Goal: Task Accomplishment & Management: Complete application form

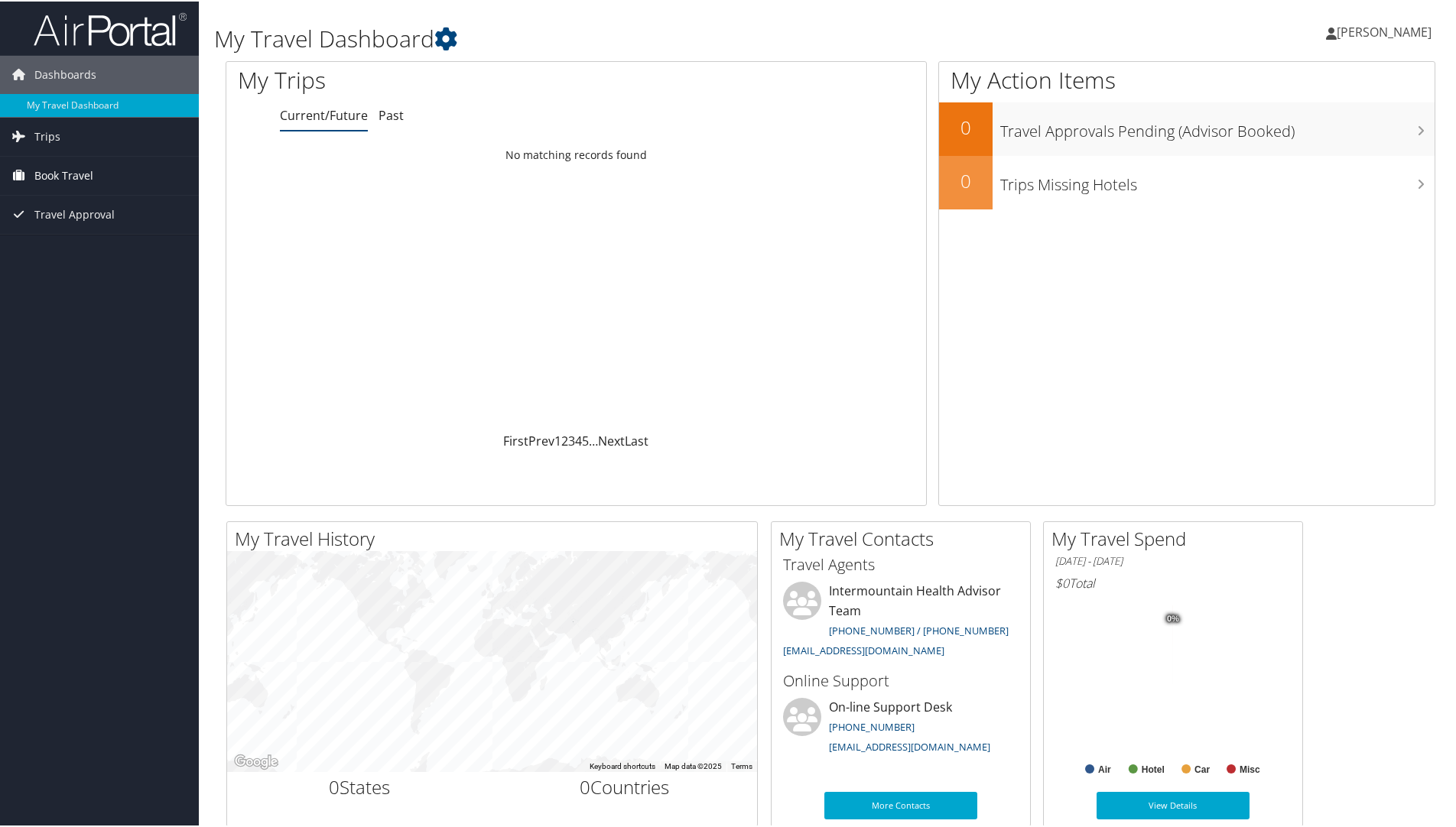
click at [52, 170] on span "Book Travel" at bounding box center [64, 174] width 59 height 38
click at [69, 202] on link "Agent Booking Request" at bounding box center [99, 204] width 199 height 23
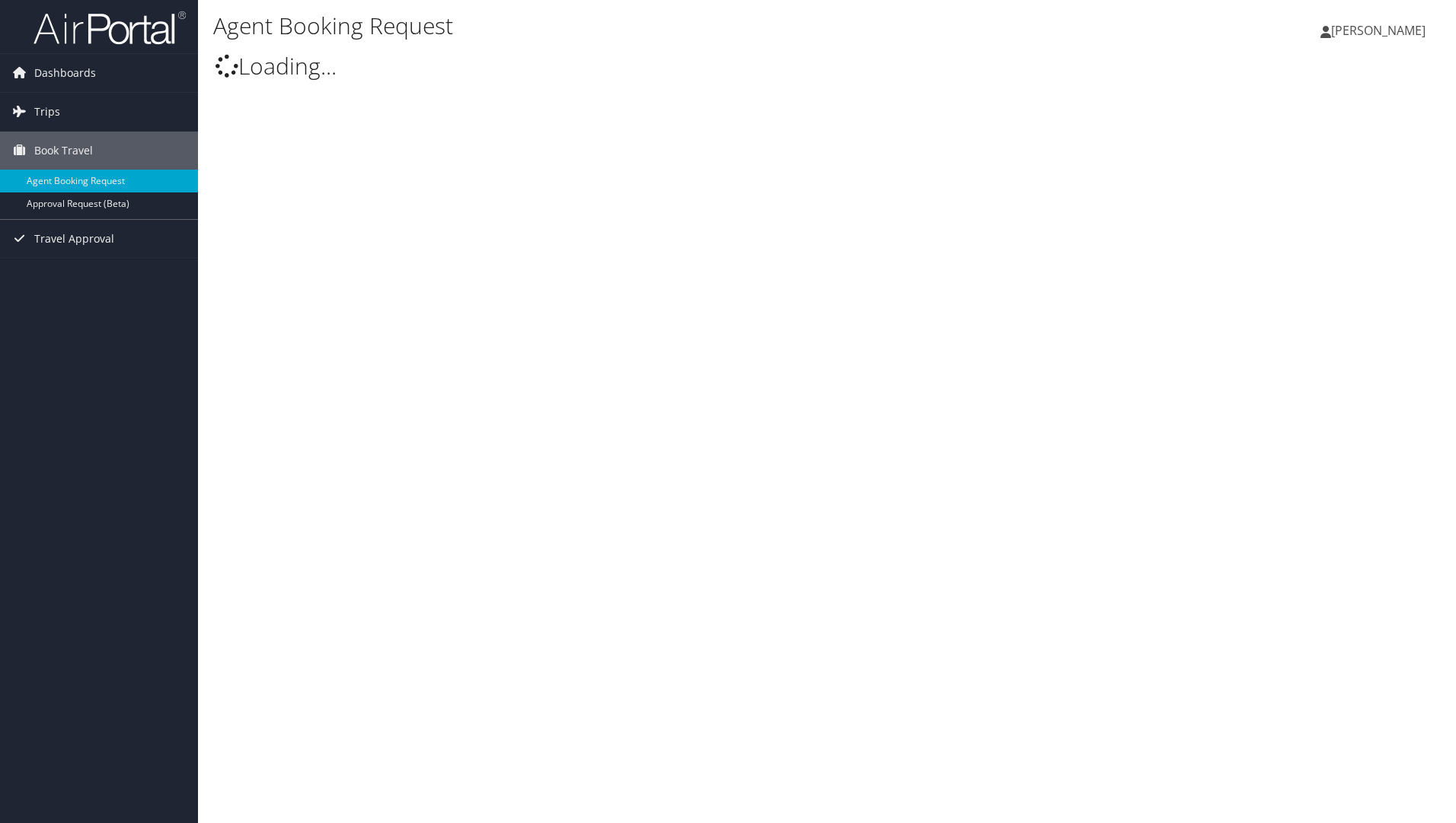
type input "[PERSON_NAME]"
select select "[EMAIL_ADDRESS][DOMAIN_NAME]"
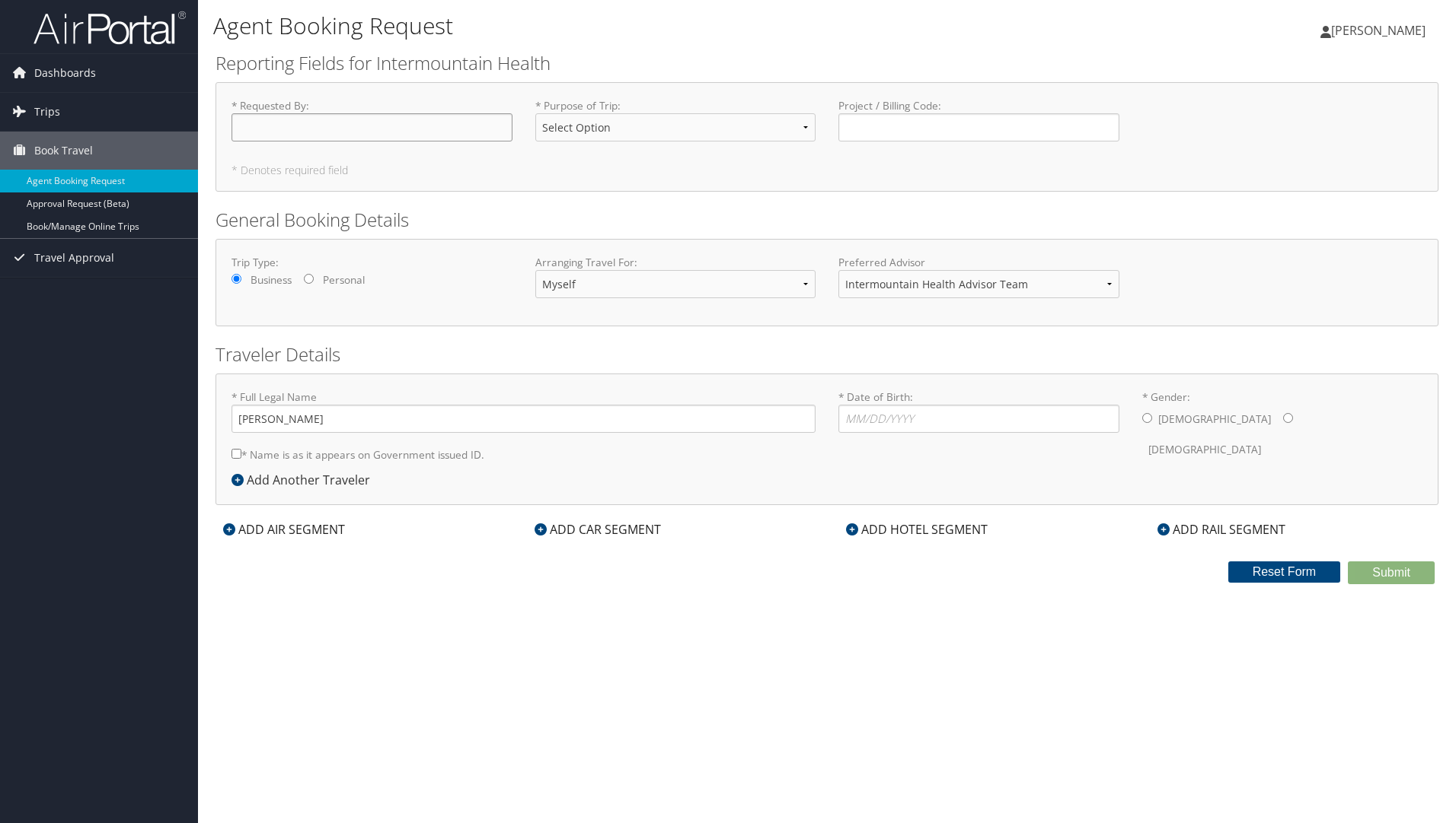
click at [263, 129] on input "* Requested By : Required" at bounding box center [372, 127] width 281 height 28
type input "[PERSON_NAME]"
click at [806, 126] on select "Select Option 3rd Party Reimbursable Business CME Conf or Education Groups Pers…" at bounding box center [676, 127] width 281 height 28
select select "Business"
click at [535, 113] on select "Select Option 3rd Party Reimbursable Business CME Conf or Education Groups Pers…" at bounding box center [676, 127] width 281 height 28
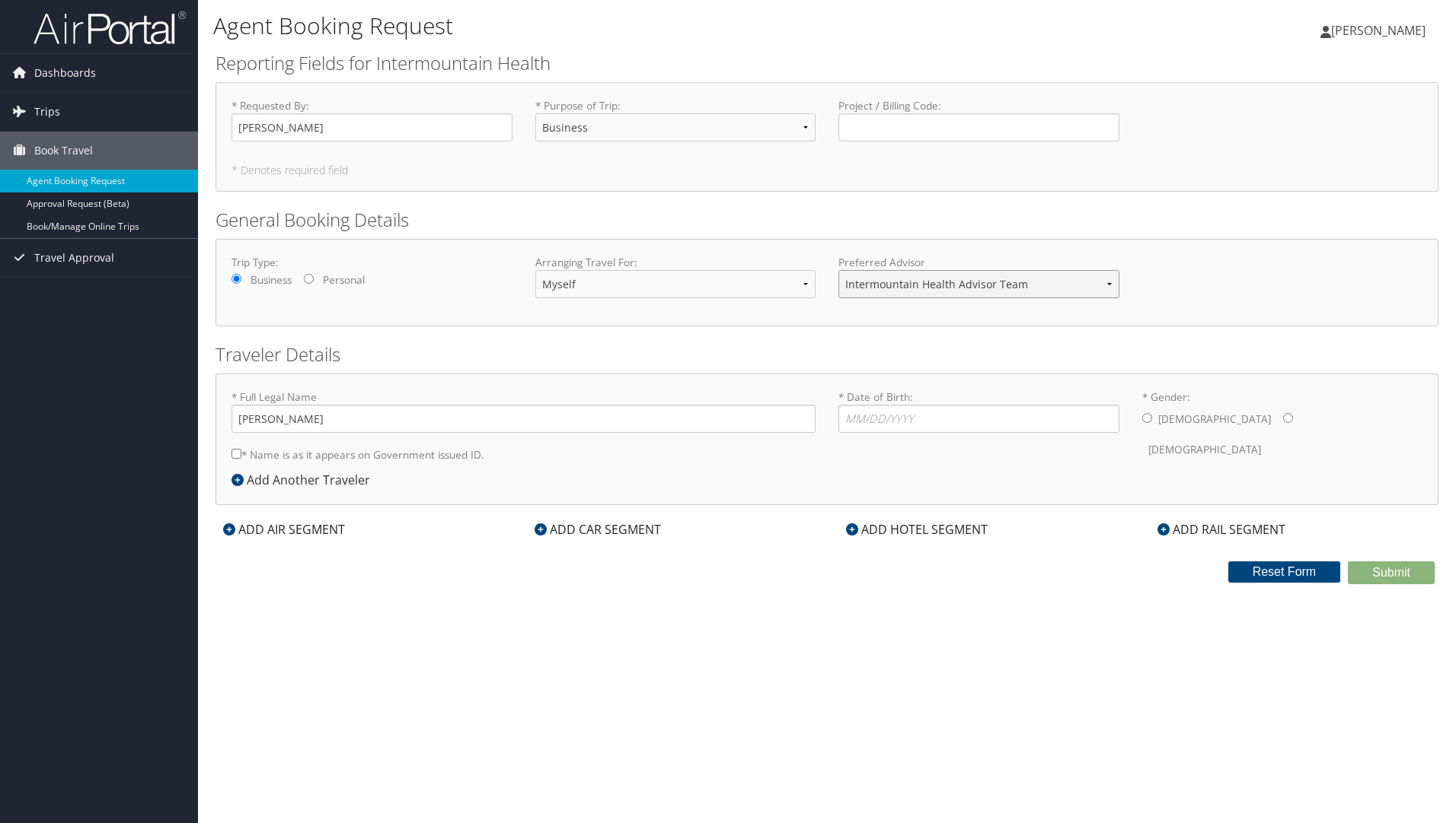
click at [1112, 283] on select "Intermountain Health Advisor Team" at bounding box center [979, 284] width 281 height 28
click at [860, 129] on input "Project / Billing Code : Required" at bounding box center [979, 127] width 281 height 28
type input "13200-32411"
click at [853, 420] on input "* Date of Birth: Invalid Date" at bounding box center [979, 419] width 281 height 28
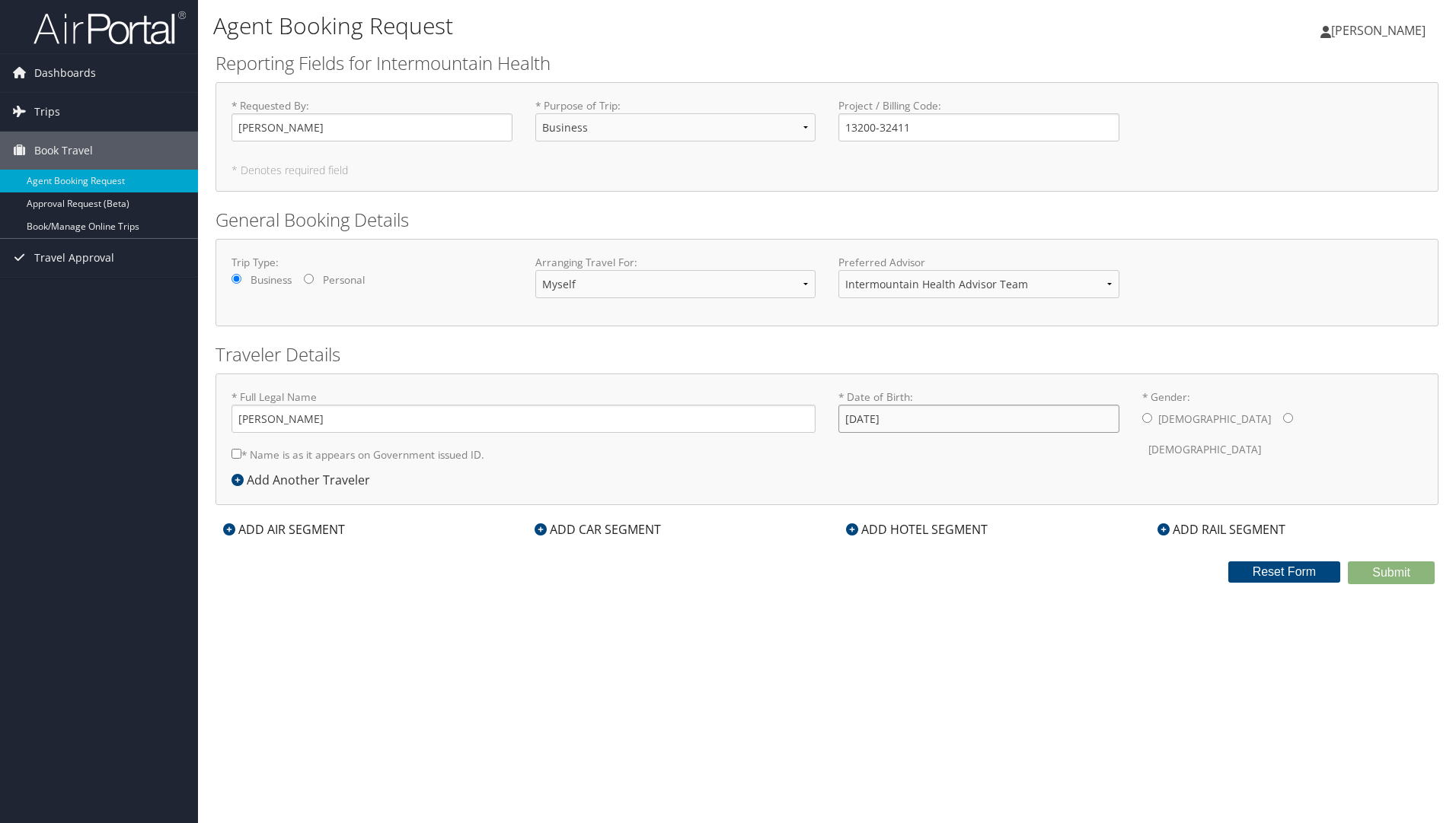
type input "[DATE]"
click at [1149, 419] on input "* Gender: [DEMOGRAPHIC_DATA] [DEMOGRAPHIC_DATA]" at bounding box center [1146, 418] width 10 height 10
radio input "true"
click at [1113, 283] on select "Intermountain Health Advisor Team" at bounding box center [979, 284] width 281 height 28
click at [838, 270] on select "Intermountain Health Advisor Team" at bounding box center [979, 284] width 281 height 28
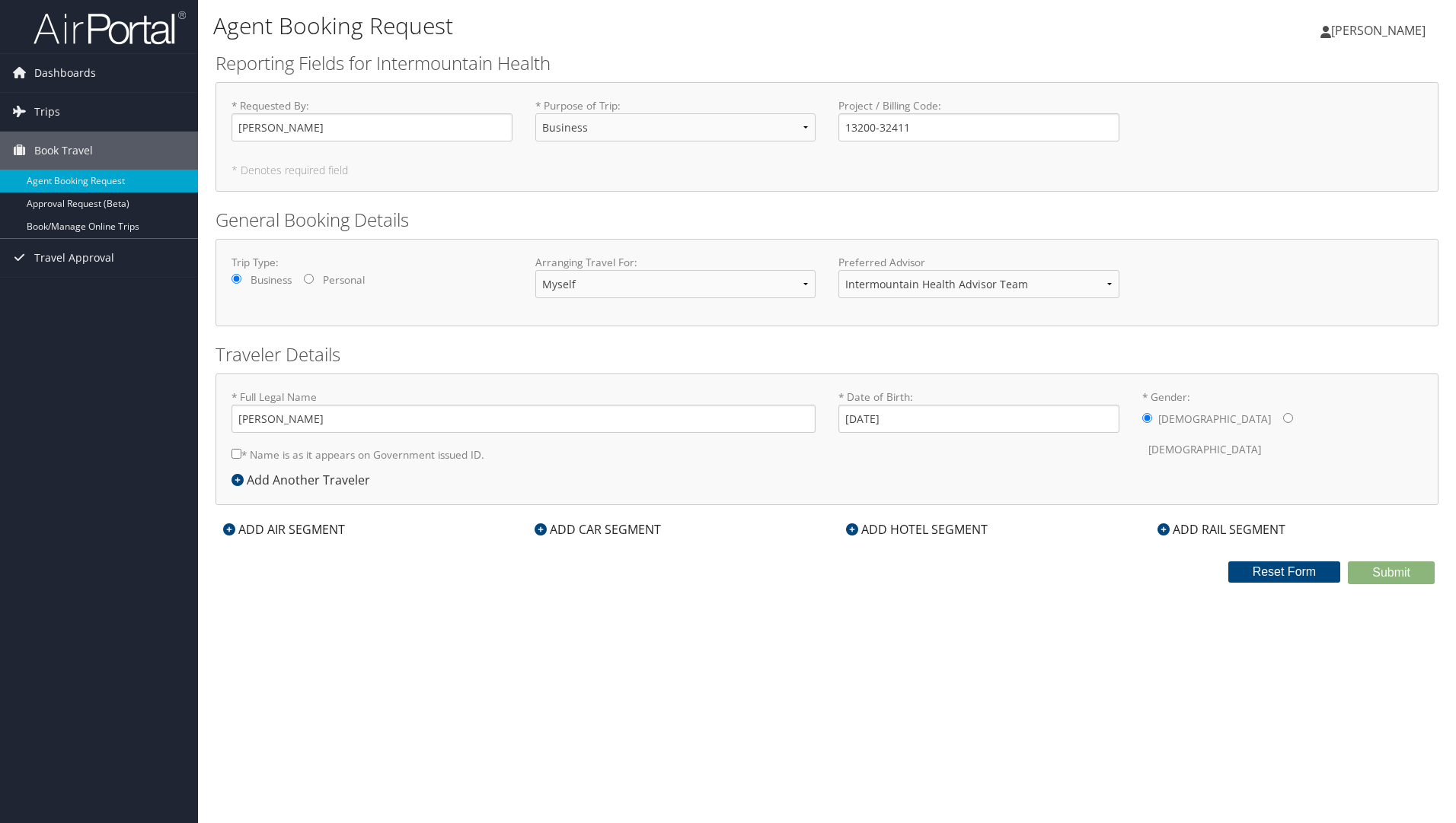
click at [228, 528] on icon at bounding box center [229, 530] width 13 height 13
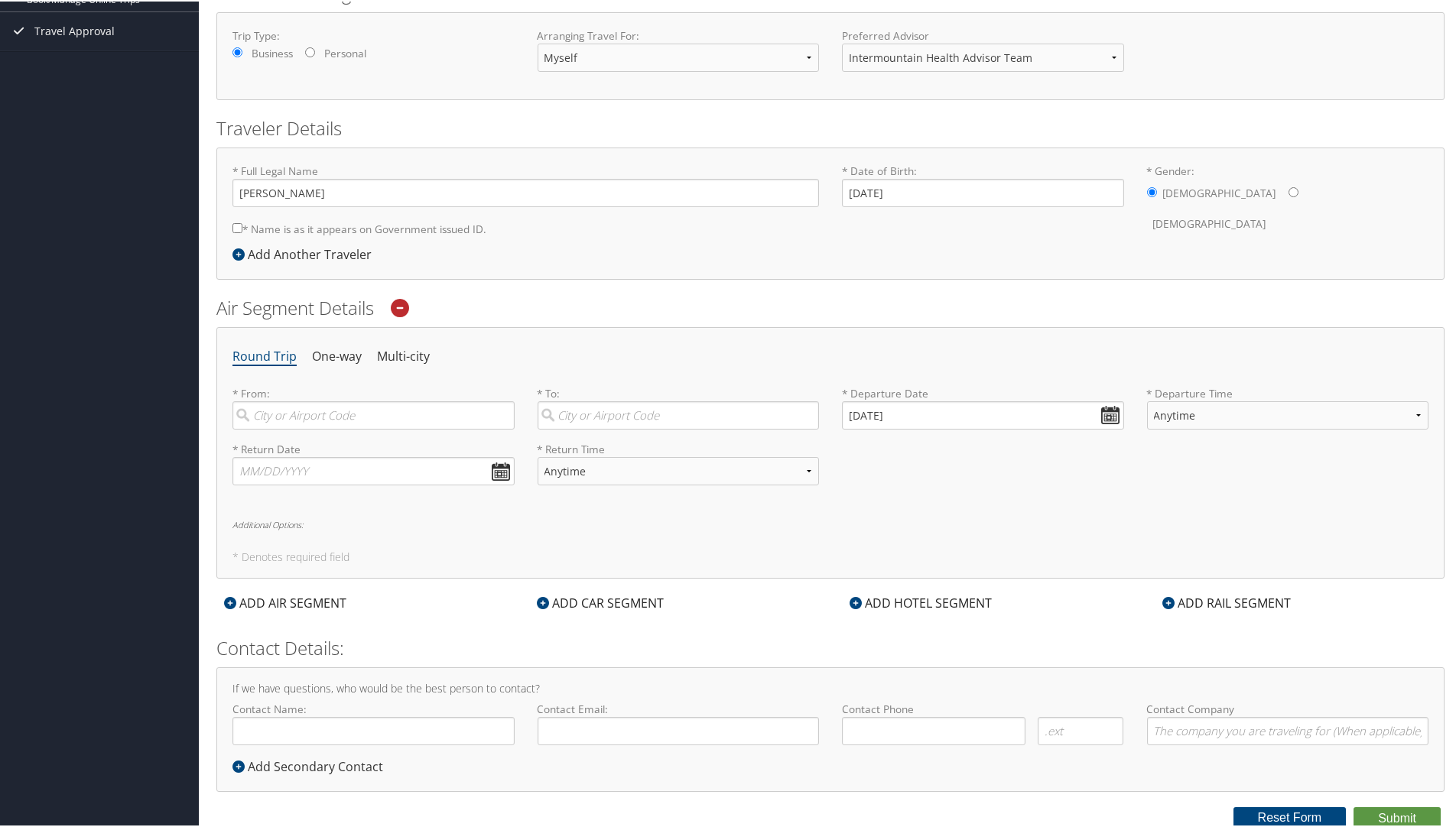
scroll to position [231, 0]
click at [258, 417] on input "search" at bounding box center [374, 413] width 283 height 28
click at [1353, 804] on button "Submit" at bounding box center [1397, 815] width 87 height 23
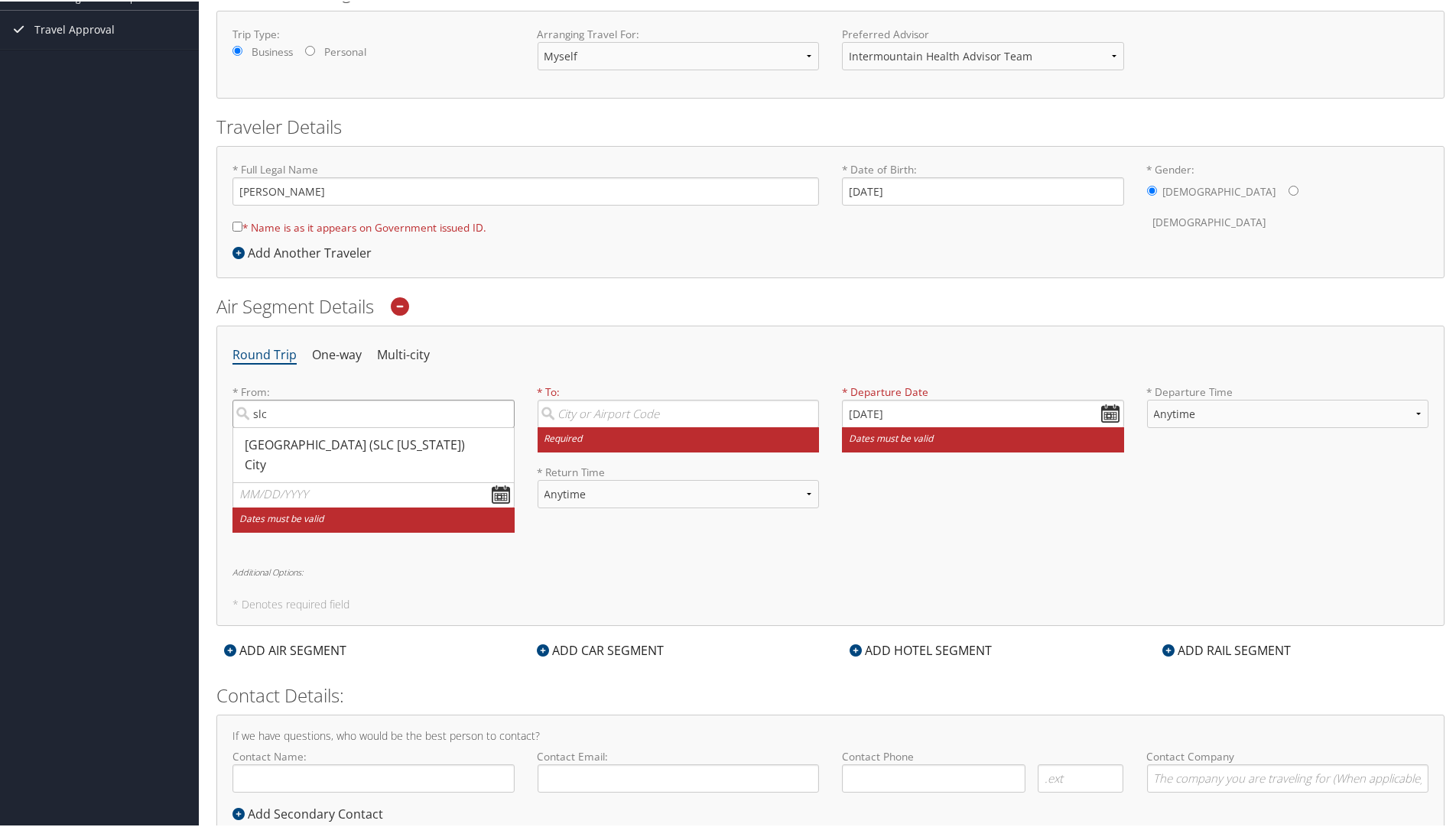
click at [293, 409] on input "slc" at bounding box center [374, 413] width 283 height 28
click at [284, 447] on div "[GEOGRAPHIC_DATA] (SLC [US_STATE])" at bounding box center [375, 443] width 261 height 20
click at [284, 427] on input "slc" at bounding box center [374, 413] width 283 height 28
type input "[GEOGRAPHIC_DATA] (SLC [US_STATE])"
click at [582, 406] on input "search" at bounding box center [679, 413] width 283 height 28
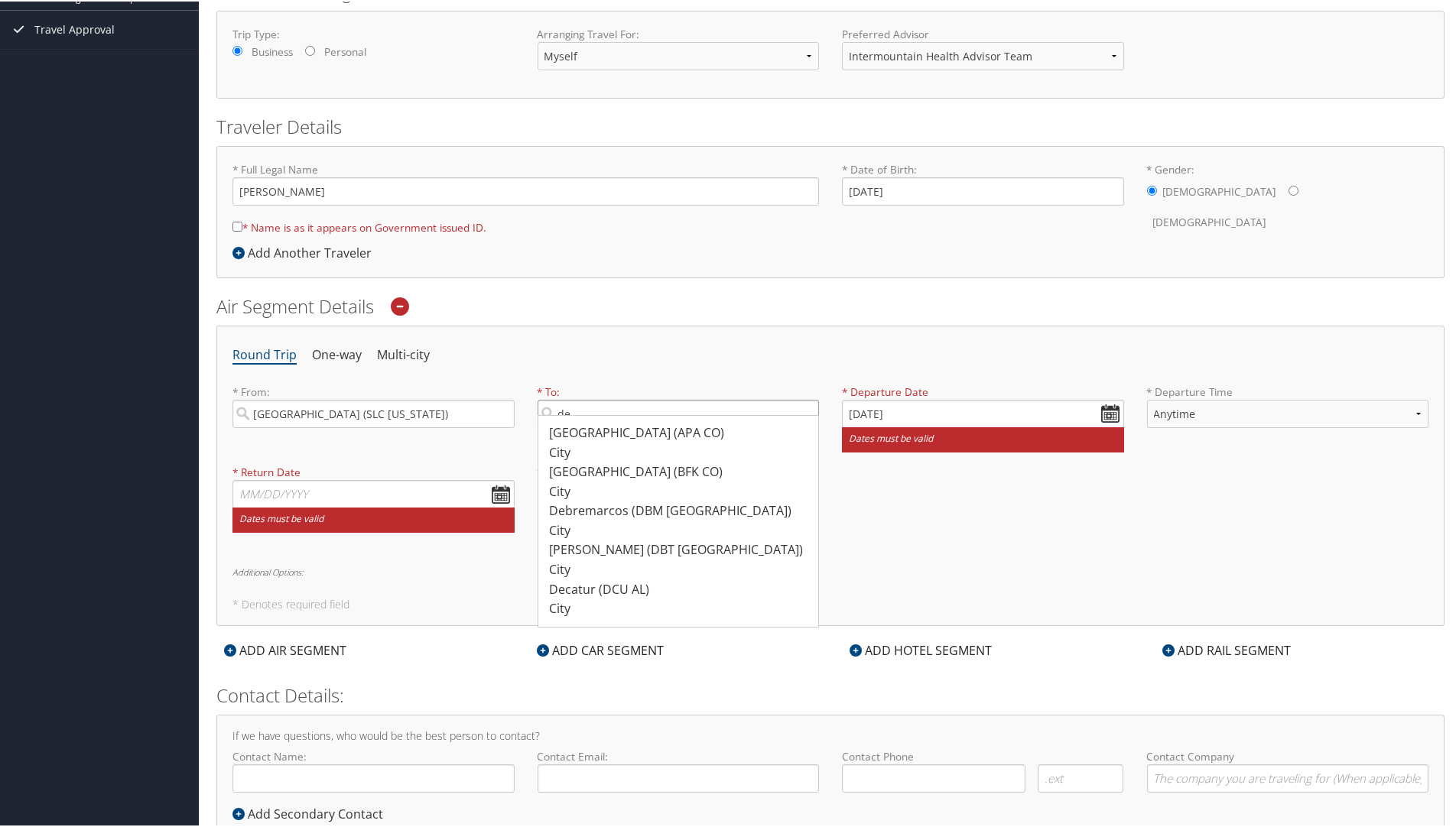
type input "d"
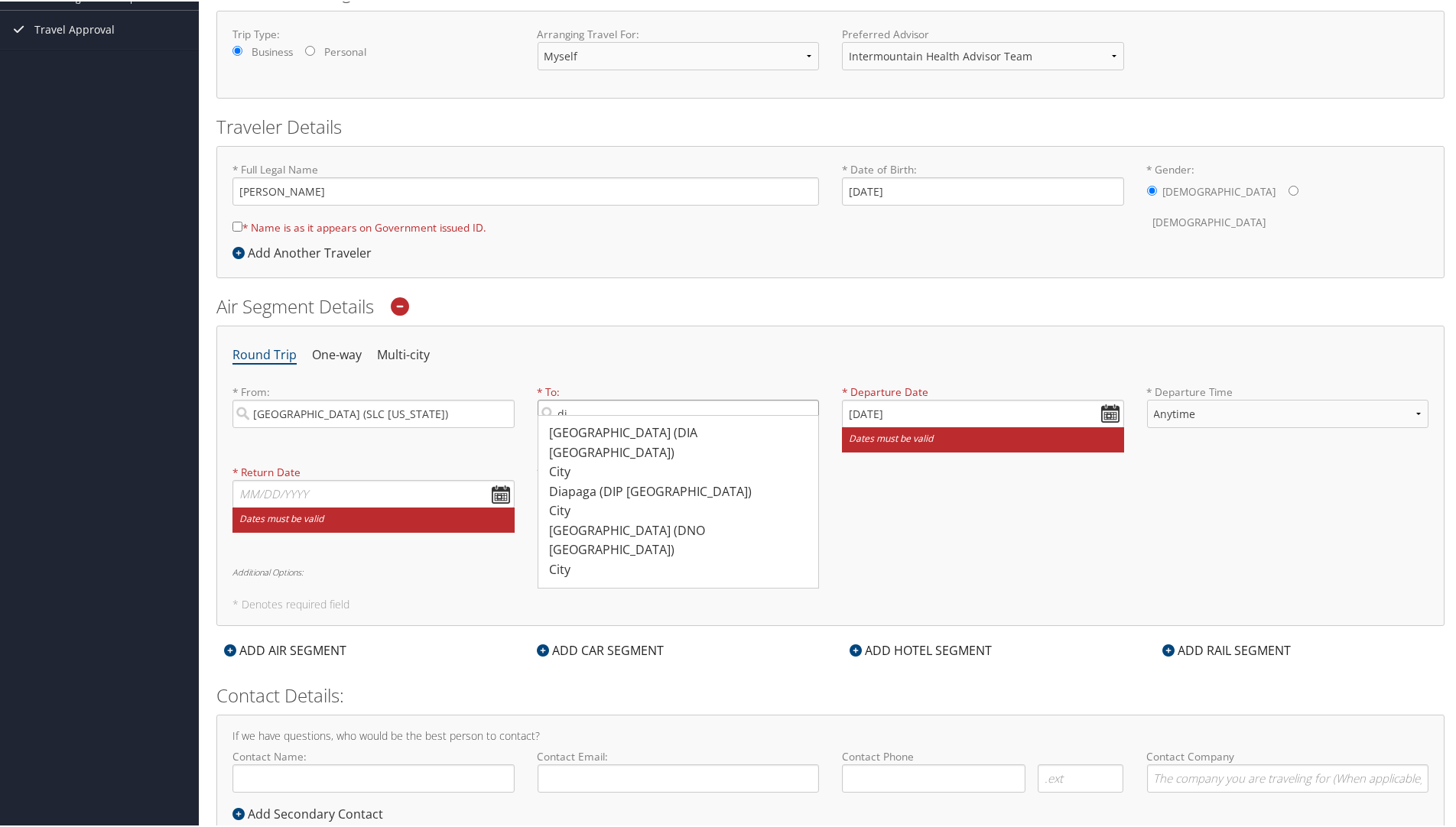
type input "d"
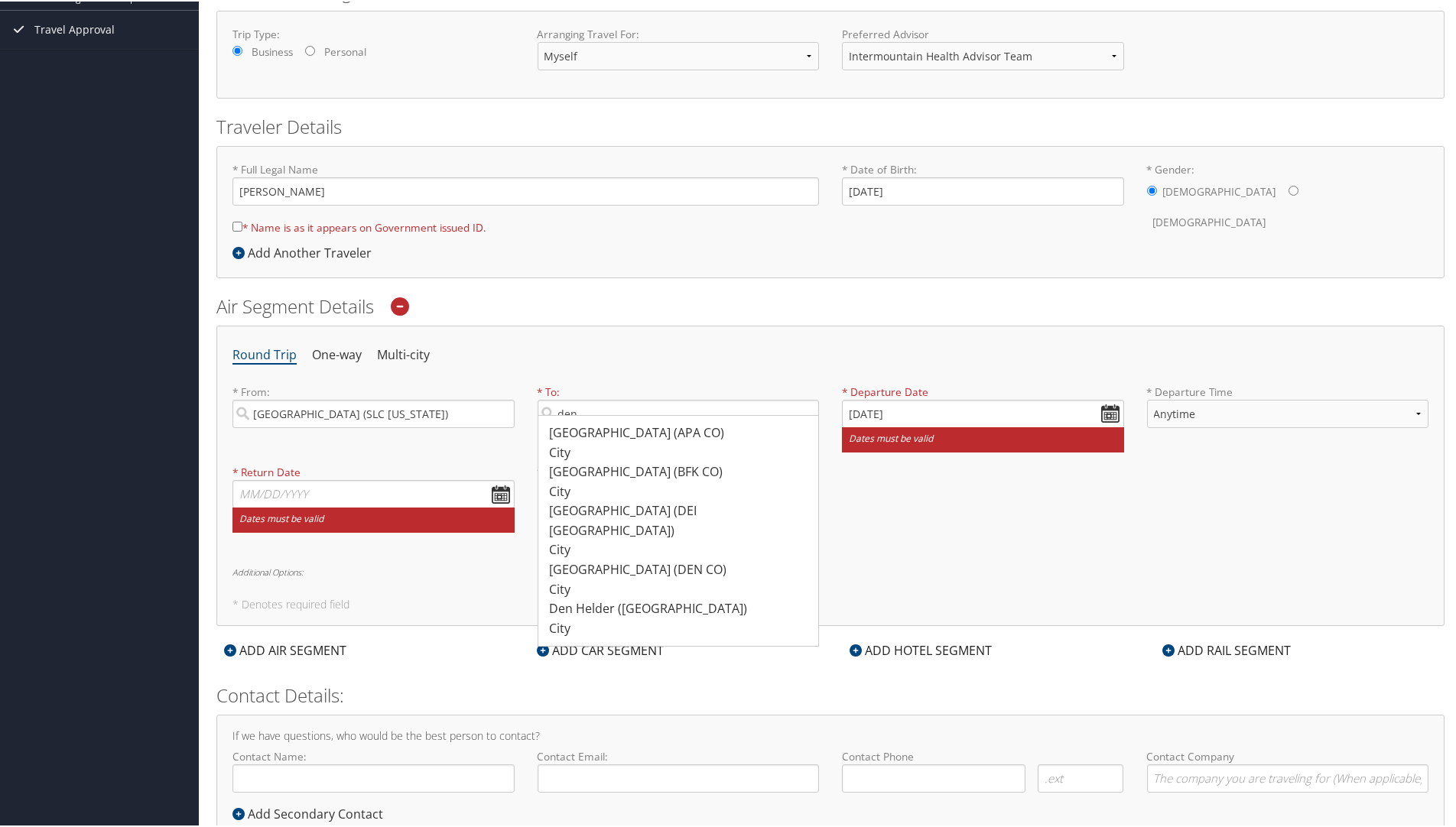
click at [614, 380] on div "Round Trip One-way Multi-city * From: [GEOGRAPHIC_DATA] ([GEOGRAPHIC_DATA] [US_…" at bounding box center [830, 474] width 1228 height 301
drag, startPoint x: 592, startPoint y: 412, endPoint x: 578, endPoint y: 414, distance: 14.1
click at [578, 414] on label "den Denver (APA CO) City 557 557 [GEOGRAPHIC_DATA] (BFK CO) City [GEOGRAPHIC_DA…" at bounding box center [679, 413] width 283 height 28
click at [578, 414] on input "den" at bounding box center [679, 413] width 283 height 28
click at [585, 407] on input "den" at bounding box center [679, 413] width 283 height 28
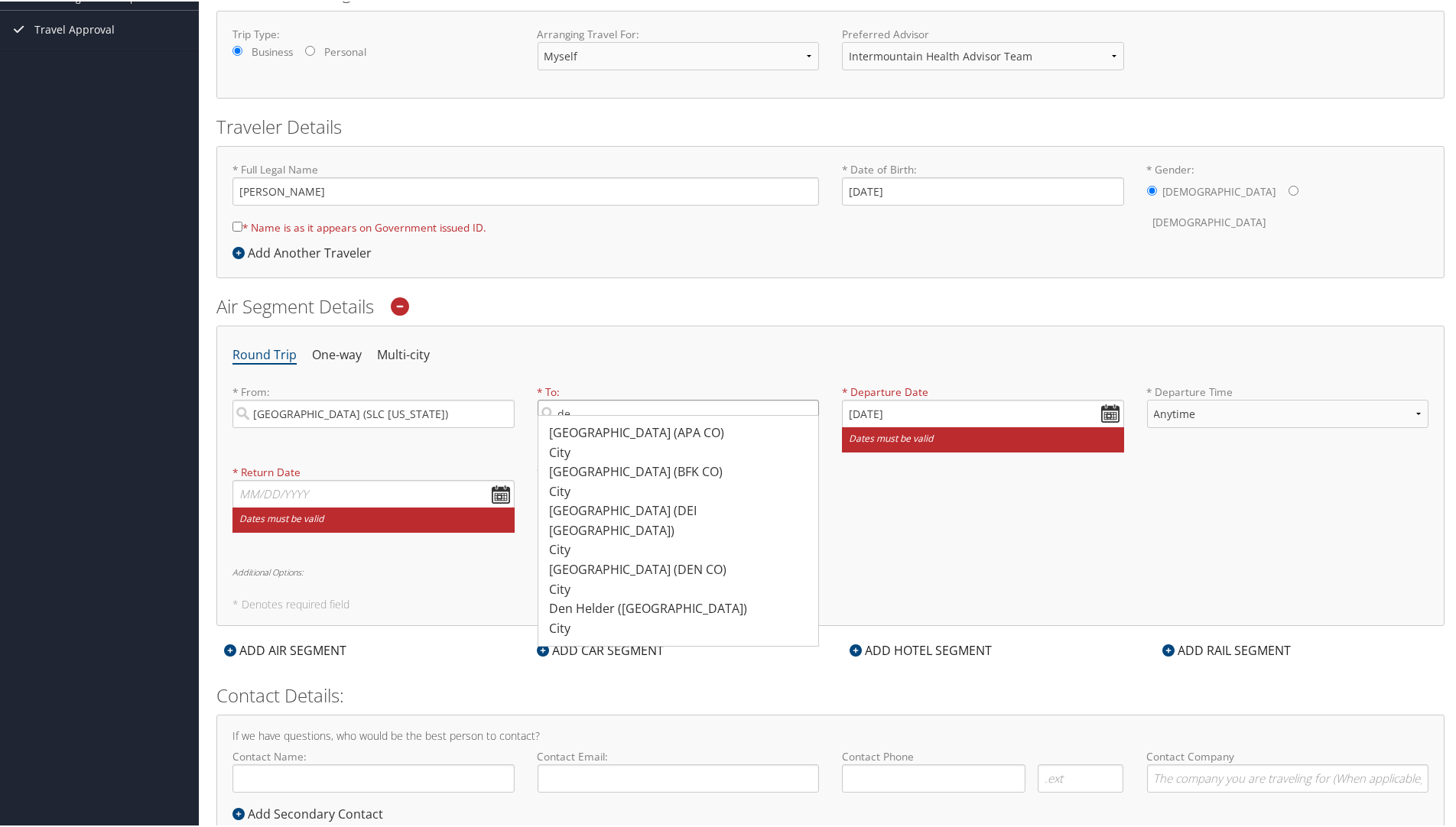
type input "d"
click at [577, 510] on div "Denver (DEN CO)" at bounding box center [680, 510] width 261 height 20
click at [577, 427] on input "[GEOGRAPHIC_DATA]" at bounding box center [679, 413] width 283 height 28
type input "Denver (DEN CO)"
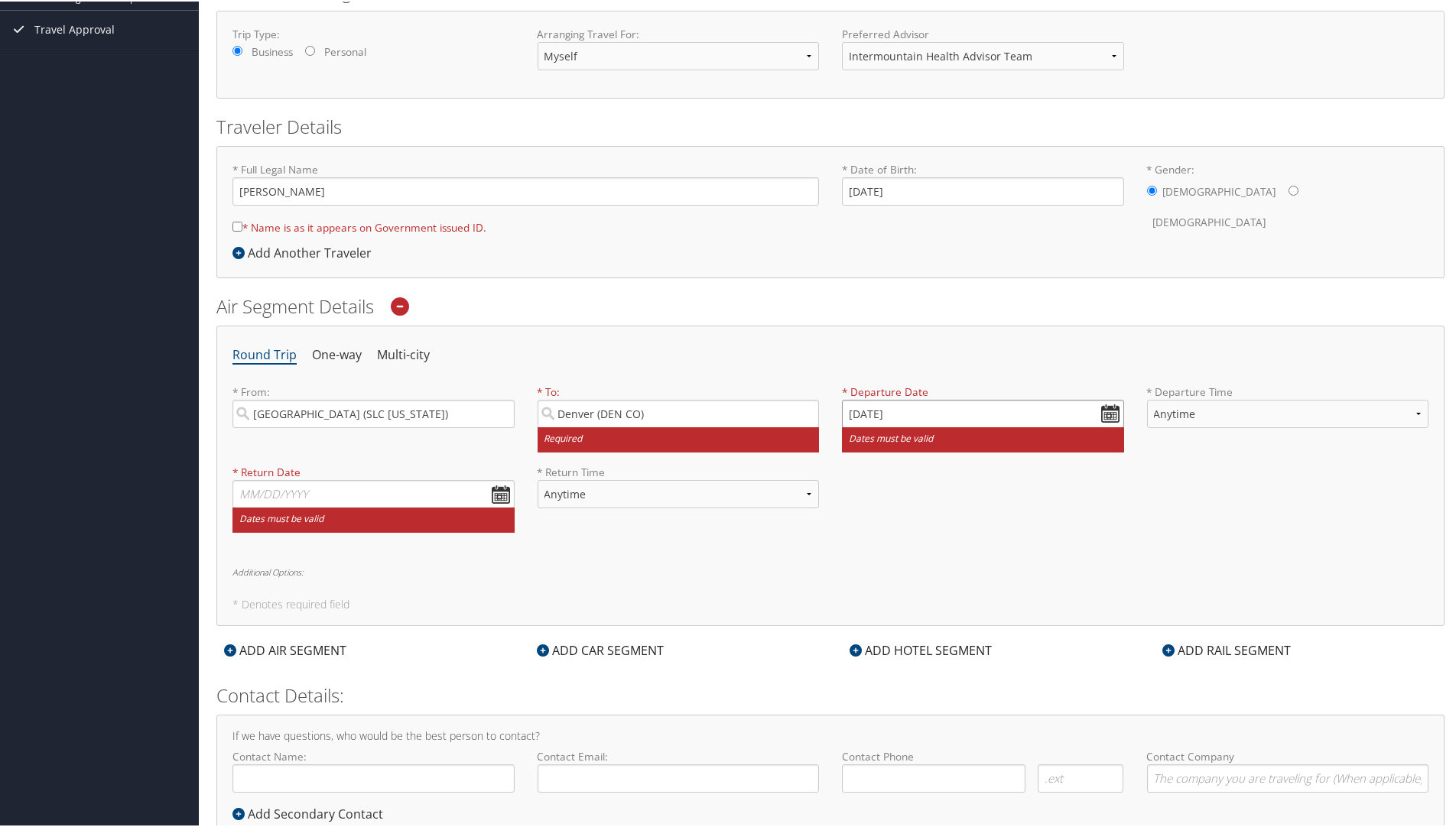
click at [852, 414] on input "[DATE]" at bounding box center [983, 413] width 283 height 28
click at [924, 536] on td "17" at bounding box center [926, 537] width 21 height 21
type input "[DATE]"
click at [1413, 412] on select "Anytime Early Morning (5AM-7AM) Morning (7AM-12PM) Afternoon (12PM-5PM) Evening…" at bounding box center [1288, 413] width 283 height 28
select select "7AM-12PM"
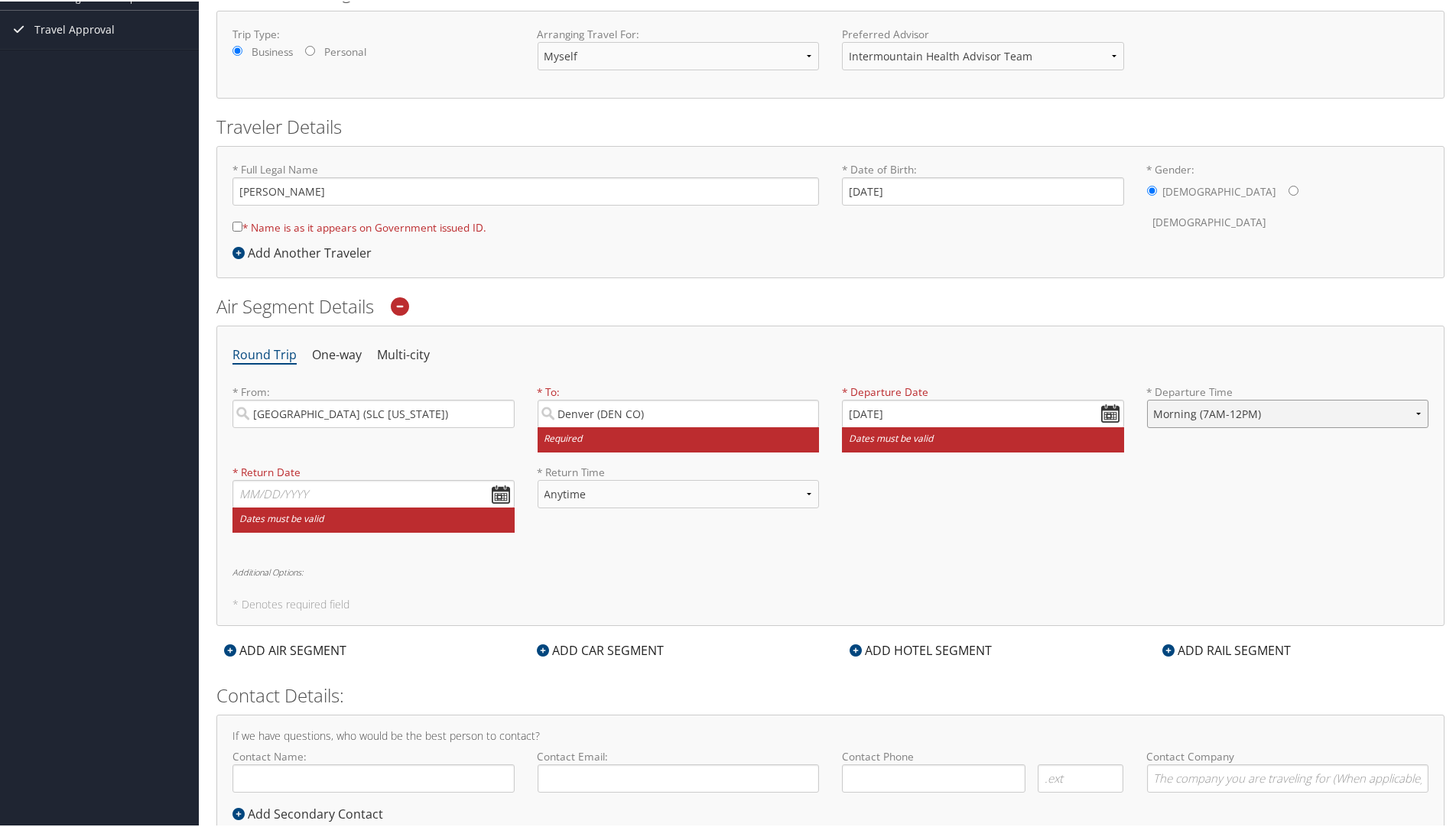
click at [1147, 399] on select "Anytime Early Morning (5AM-7AM) Morning (7AM-12PM) Afternoon (12PM-5PM) Evening…" at bounding box center [1288, 413] width 283 height 28
click at [251, 492] on input "text" at bounding box center [374, 493] width 283 height 28
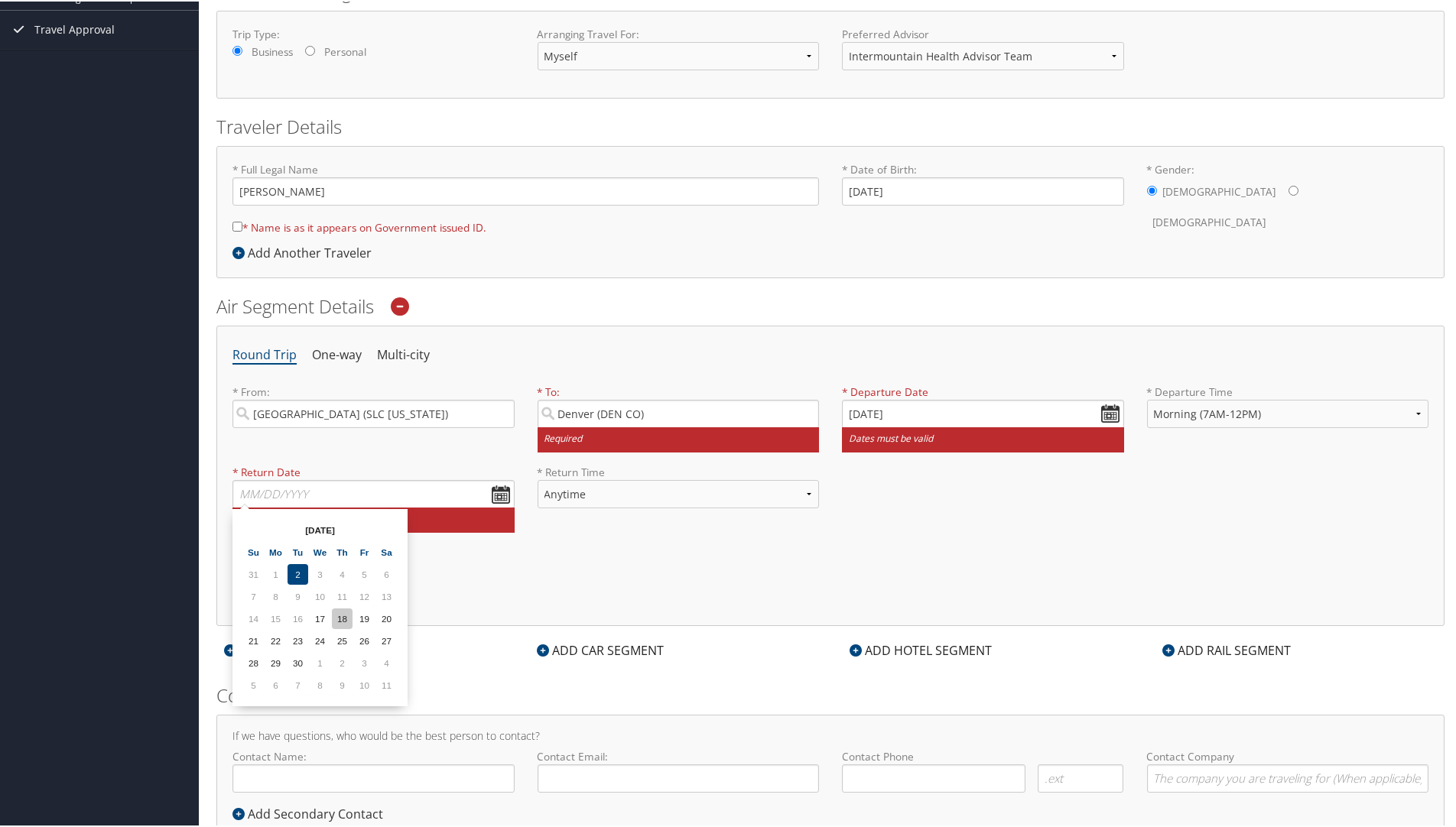
click at [342, 616] on td "18" at bounding box center [342, 617] width 21 height 21
type input "[DATE]"
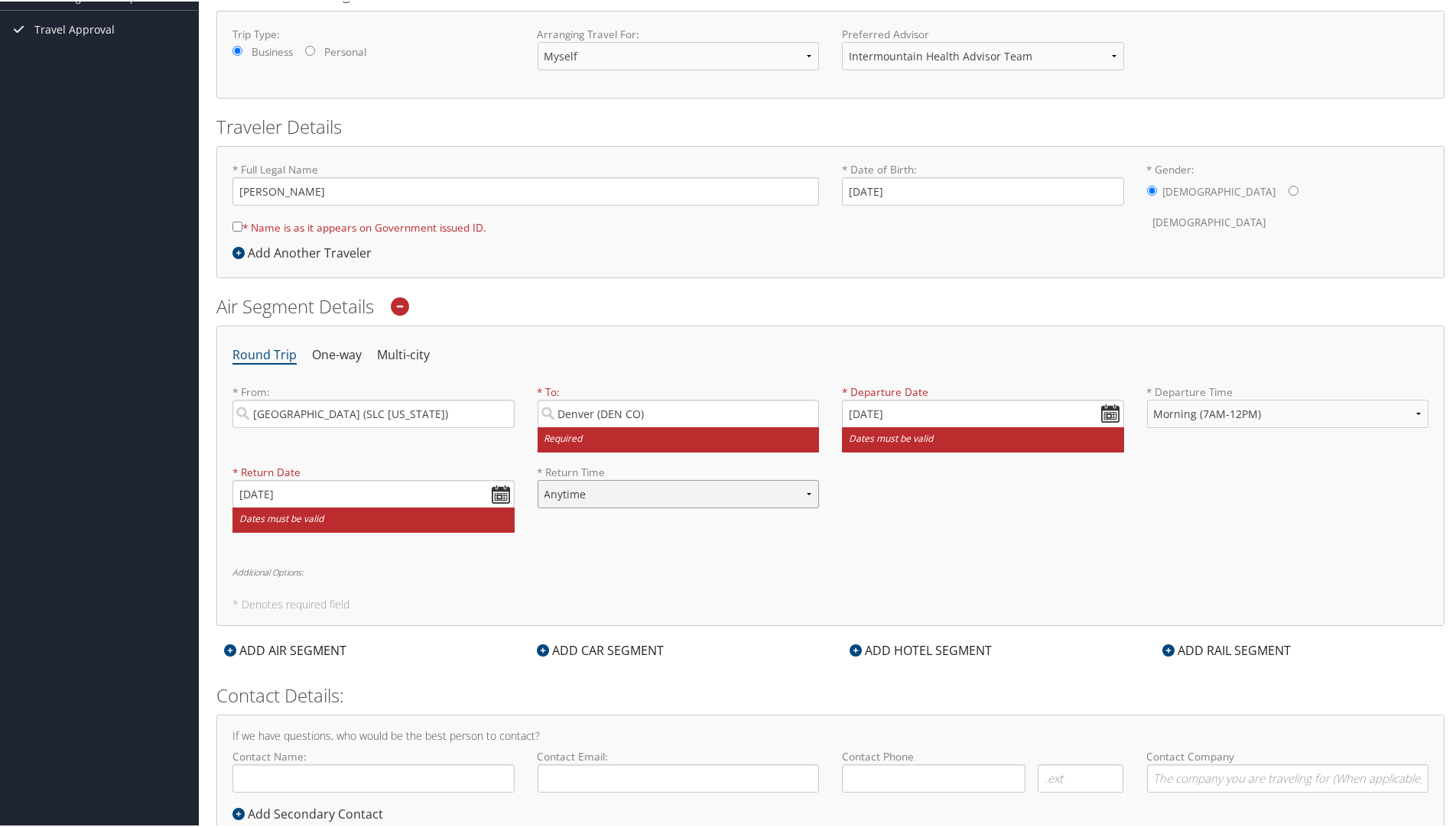
click at [807, 490] on select "Anytime Early Morning (5AM-7AM) Morning (7AM-12PM) Afternoon (12PM-5PM) Evening…" at bounding box center [679, 493] width 283 height 28
select select "12PM-5PM"
click at [537, 479] on select "Anytime Early Morning (5AM-7AM) Morning (7AM-12PM) Afternoon (12PM-5PM) Evening…" at bounding box center [679, 493] width 283 height 28
click at [527, 576] on div "Round Trip One-way Multi-city * From: [GEOGRAPHIC_DATA] ([GEOGRAPHIC_DATA] [US_…" at bounding box center [830, 474] width 1228 height 301
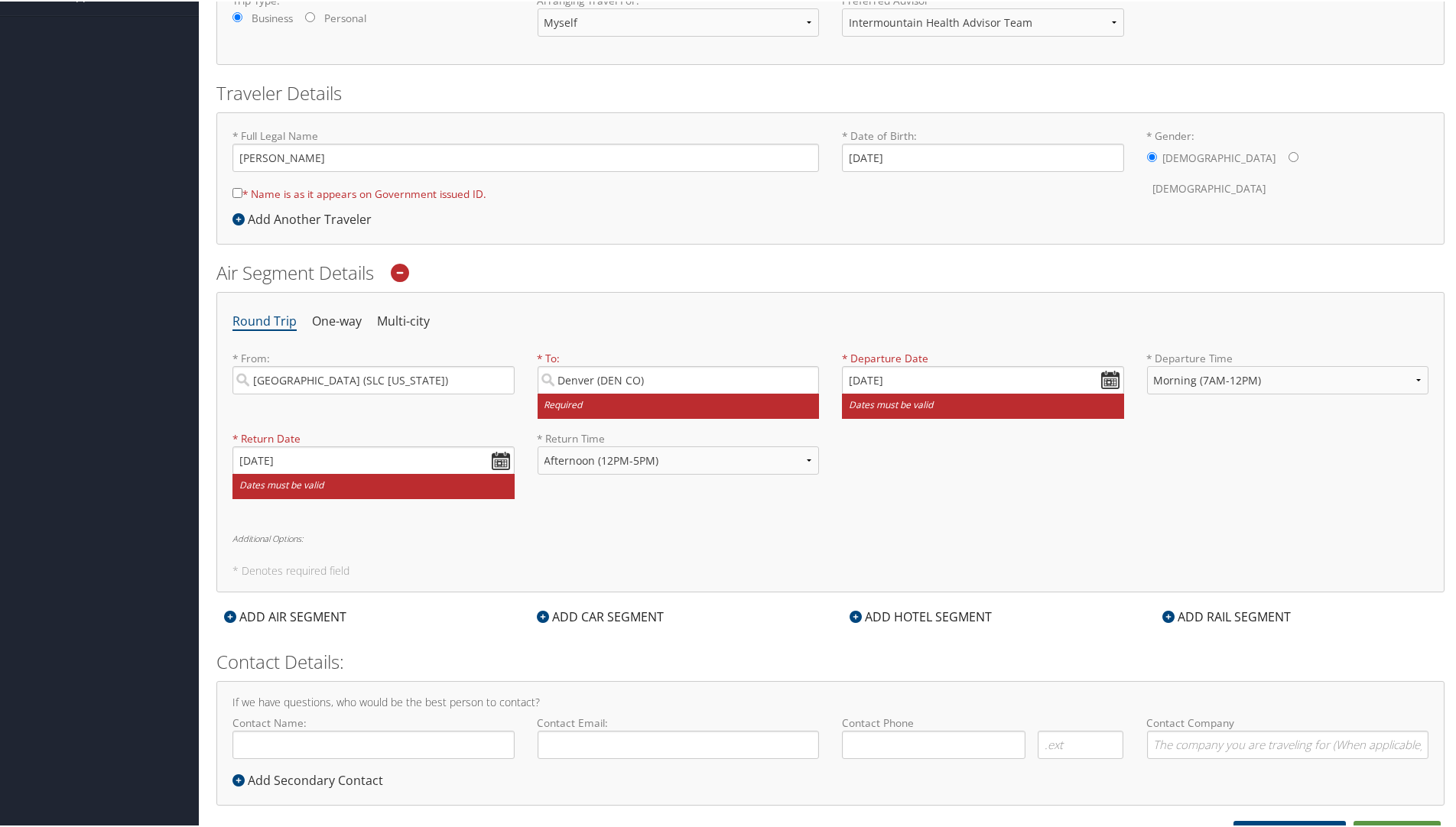
scroll to position [280, 0]
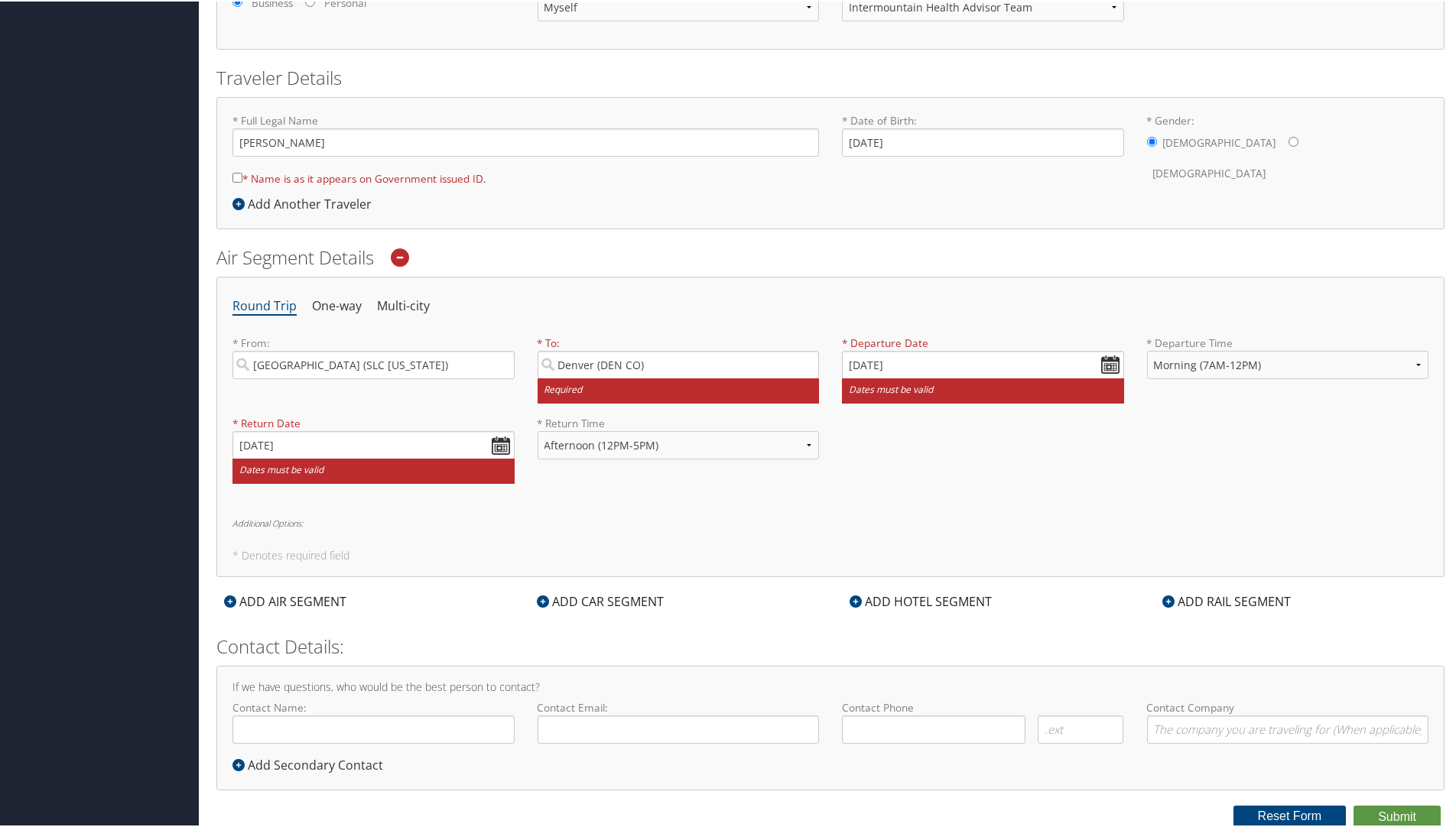
click at [849, 597] on icon at bounding box center [855, 601] width 13 height 13
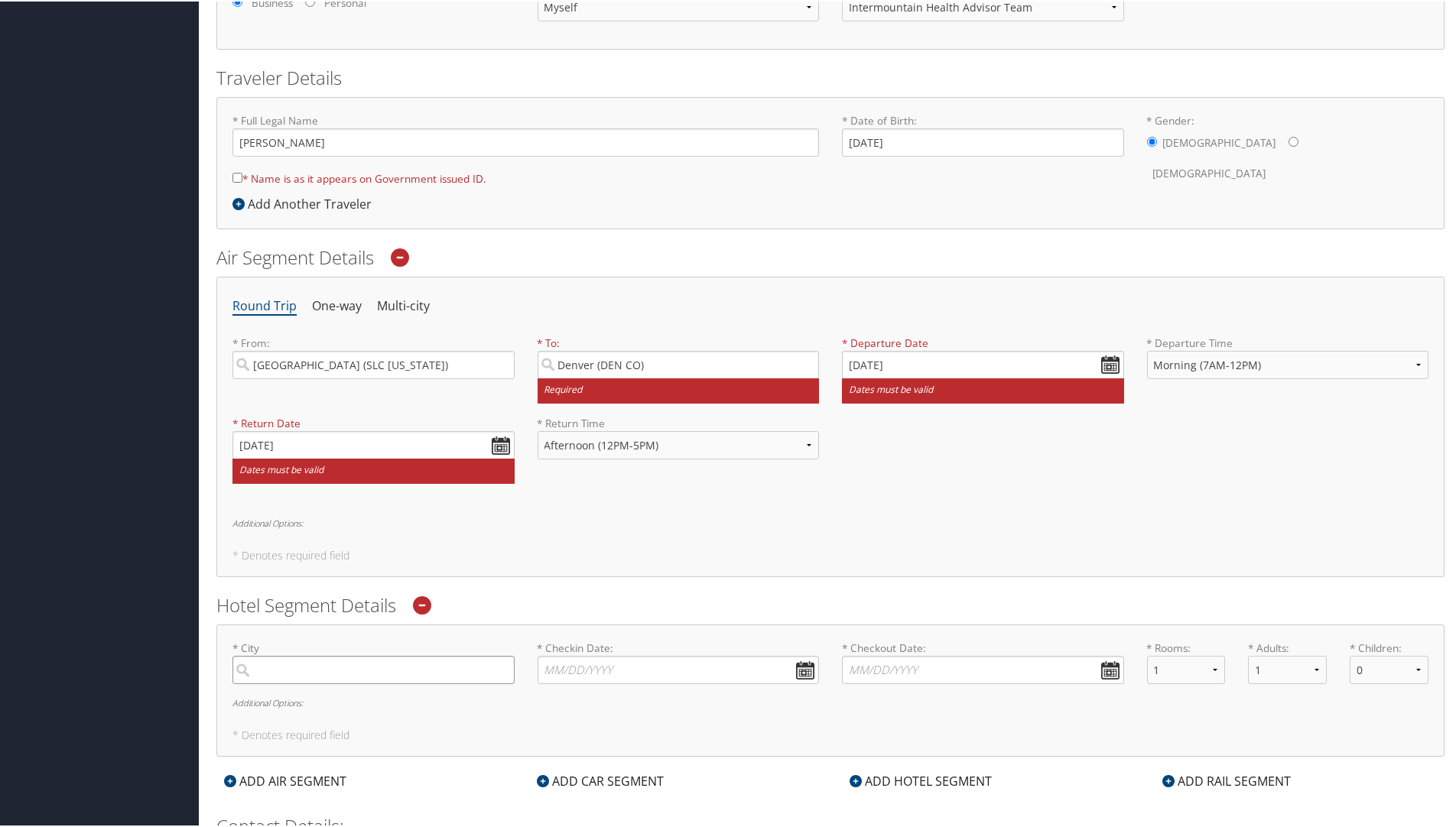
click at [271, 669] on input "search" at bounding box center [374, 668] width 283 height 28
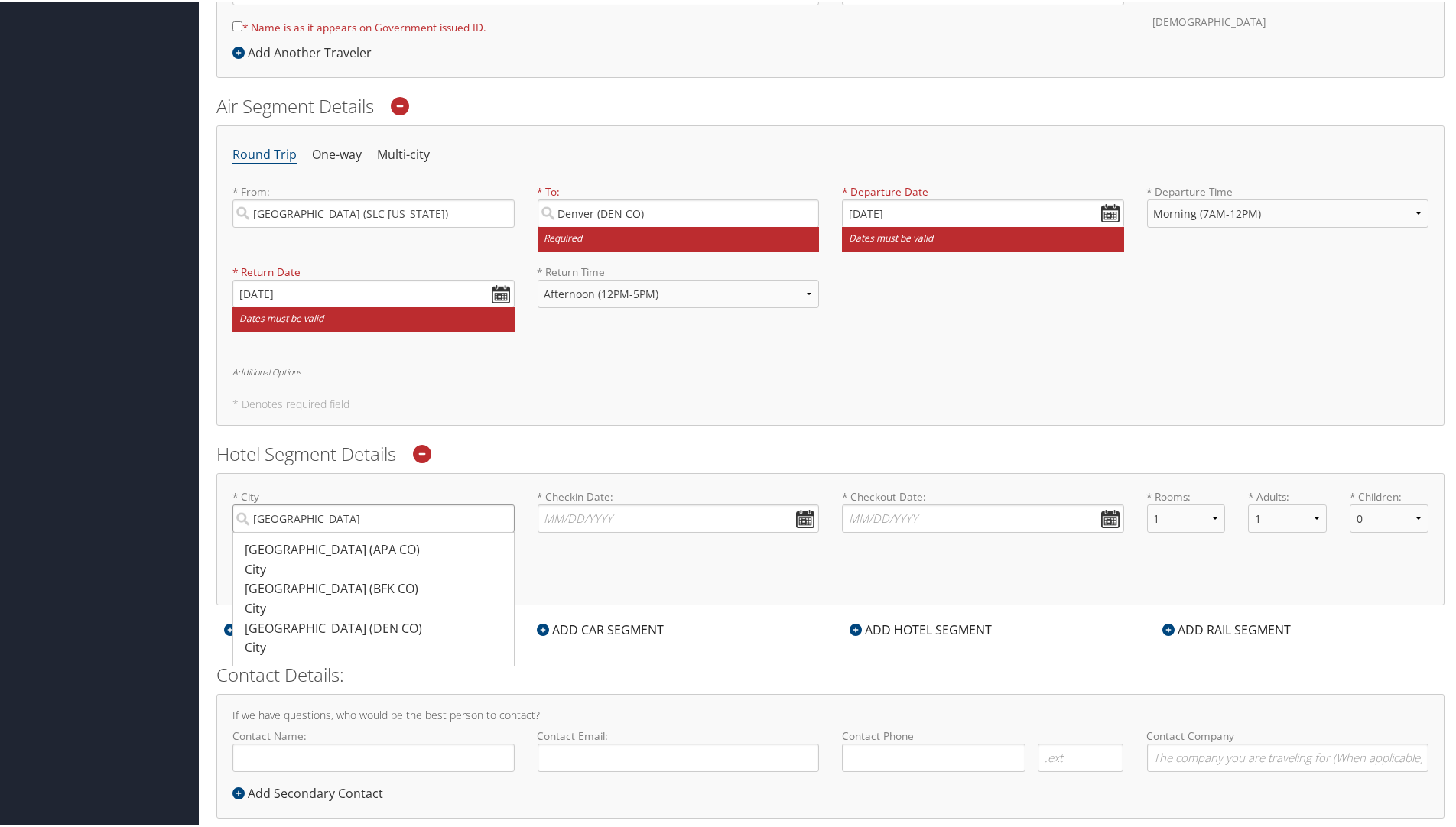
scroll to position [432, 0]
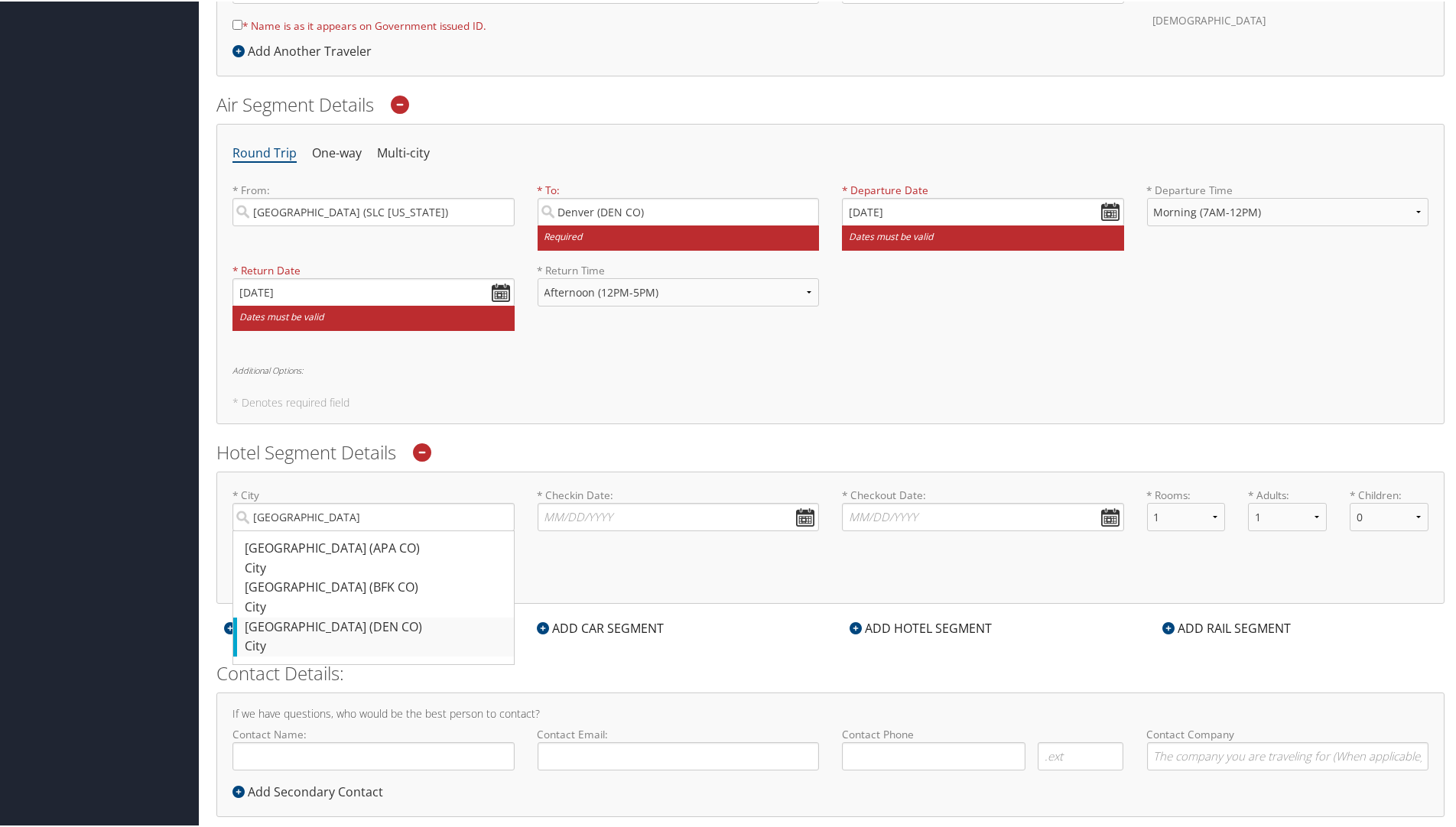
click at [260, 626] on div "Denver (DEN CO)" at bounding box center [375, 626] width 261 height 20
click at [260, 530] on input "[GEOGRAPHIC_DATA]" at bounding box center [374, 516] width 283 height 28
type input "[GEOGRAPHIC_DATA]"
click at [549, 515] on input "* Checkin Date: Dates must be valid" at bounding box center [679, 516] width 283 height 28
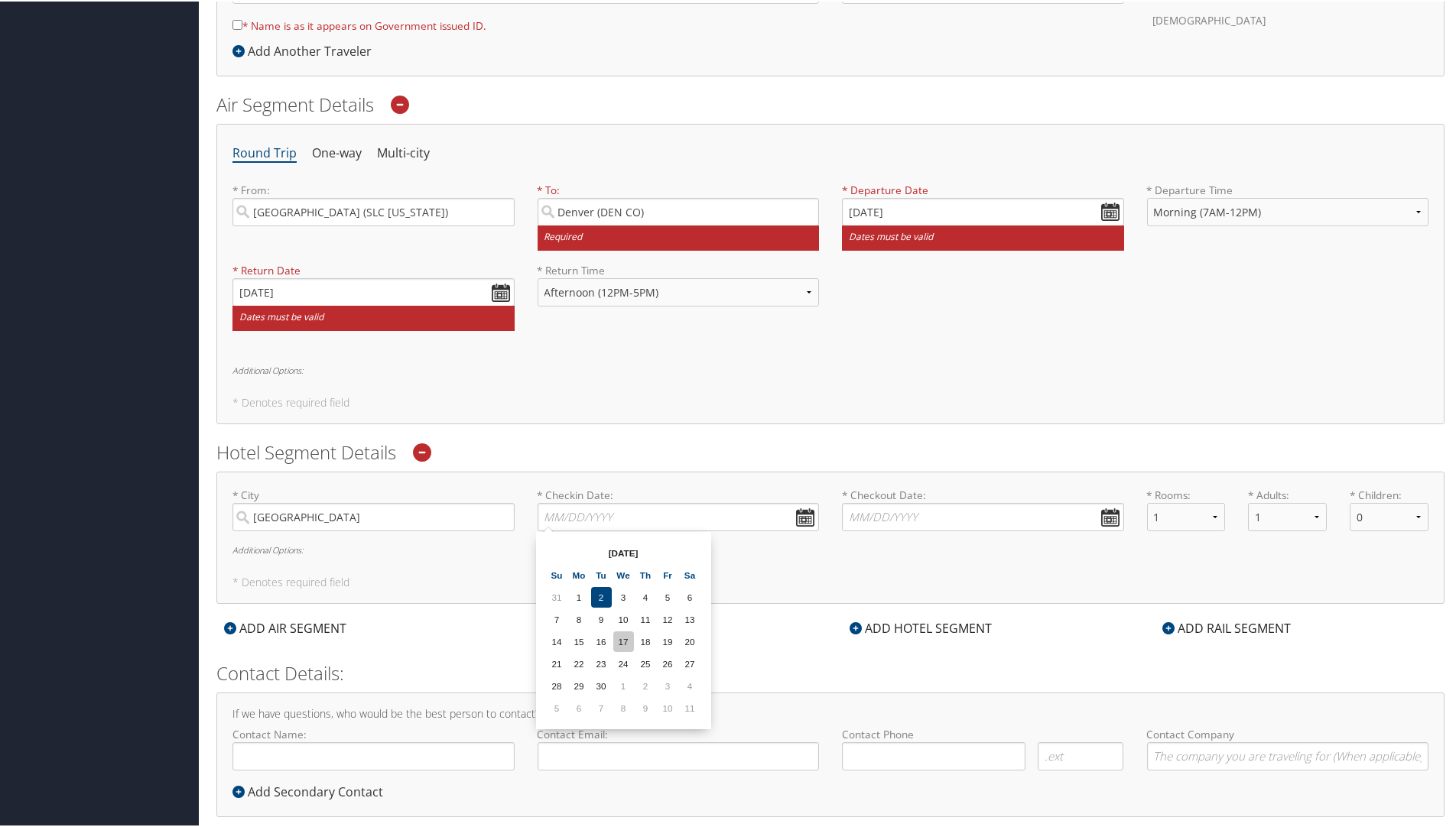
click at [622, 638] on td "17" at bounding box center [623, 640] width 21 height 21
type input "[DATE]"
click at [851, 515] on input "* Checkout Date: Dates must be valid" at bounding box center [983, 516] width 283 height 28
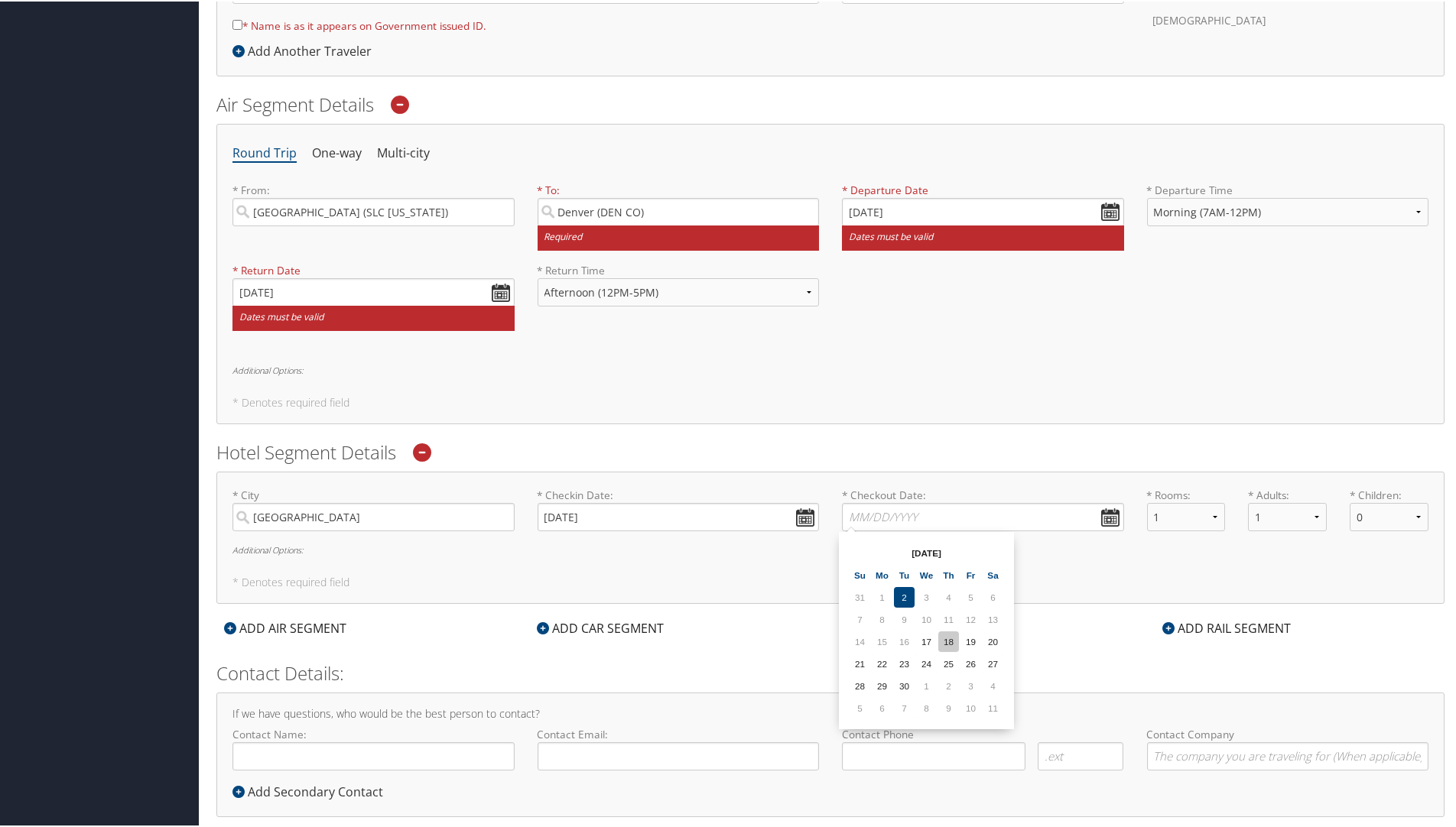
click at [955, 641] on td "18" at bounding box center [949, 640] width 21 height 21
type input "[DATE]"
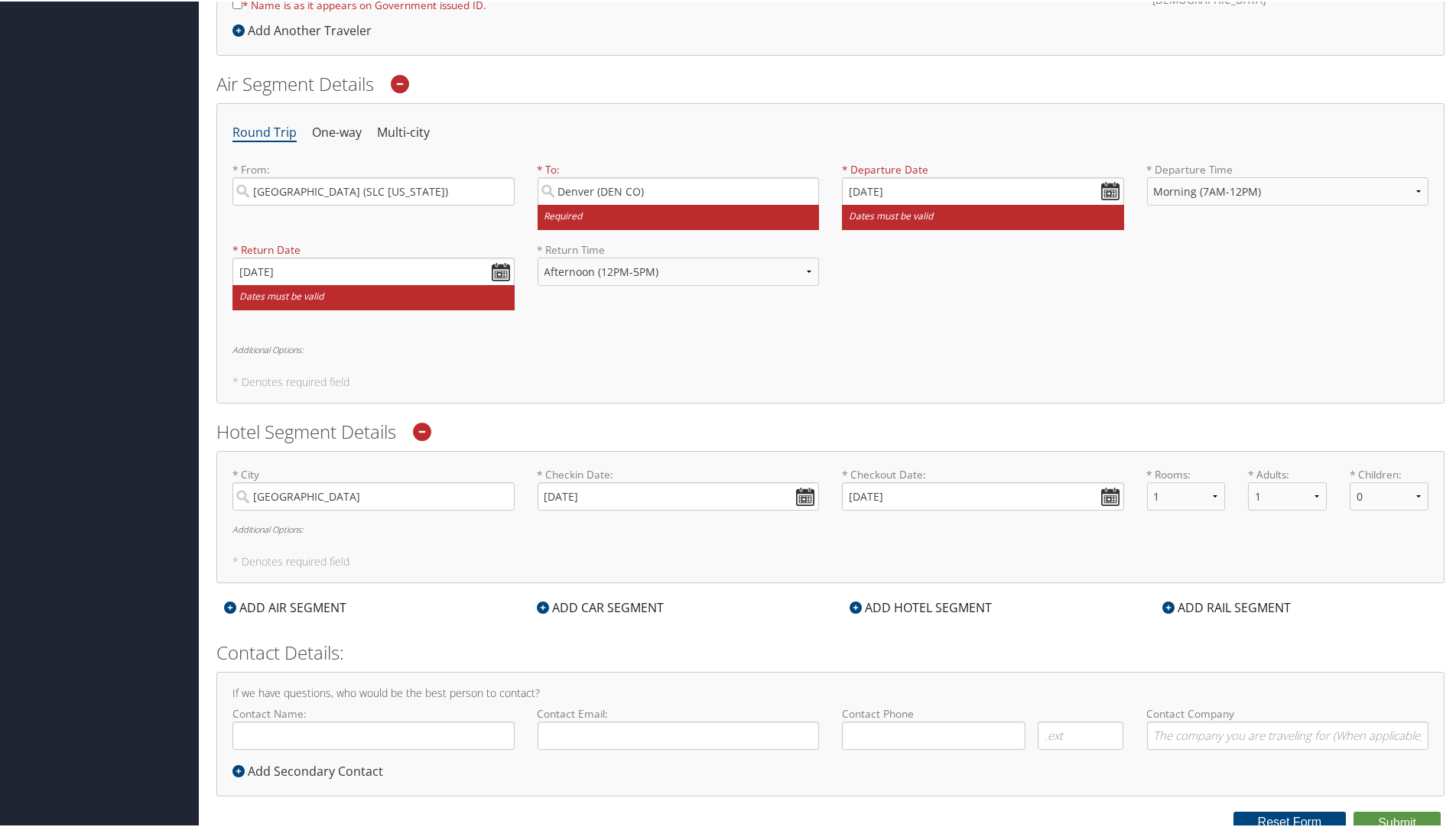
scroll to position [459, 0]
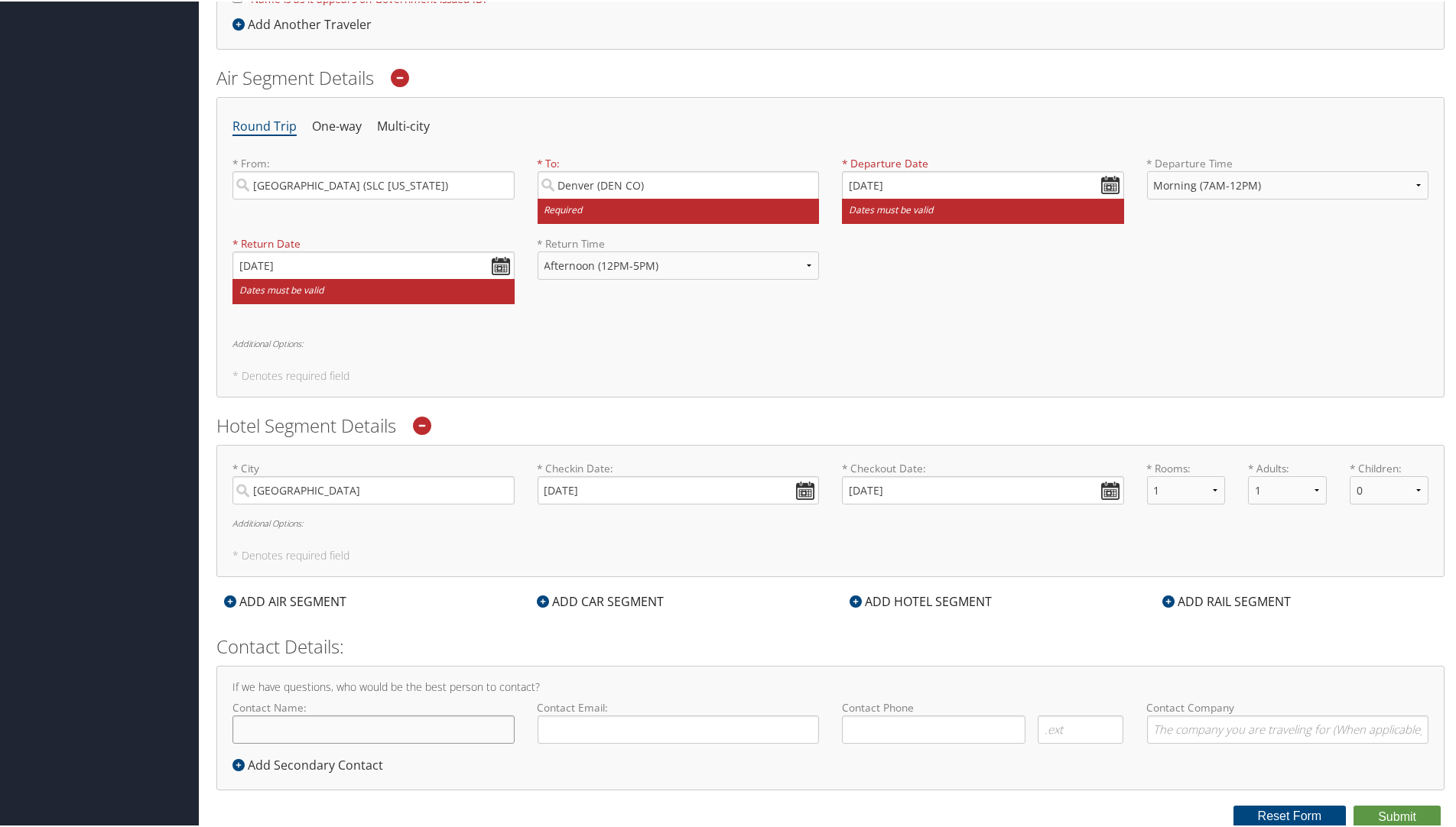
click at [249, 732] on input "Contact Name:" at bounding box center [374, 728] width 283 height 28
type input "[PERSON_NAME]"
type input "[PERSON_NAME][EMAIL_ADDRESS][PERSON_NAME][DOMAIN_NAME]"
type input "[PHONE_NUMBER]"
click at [1153, 733] on input "Contact Company" at bounding box center [1288, 728] width 283 height 28
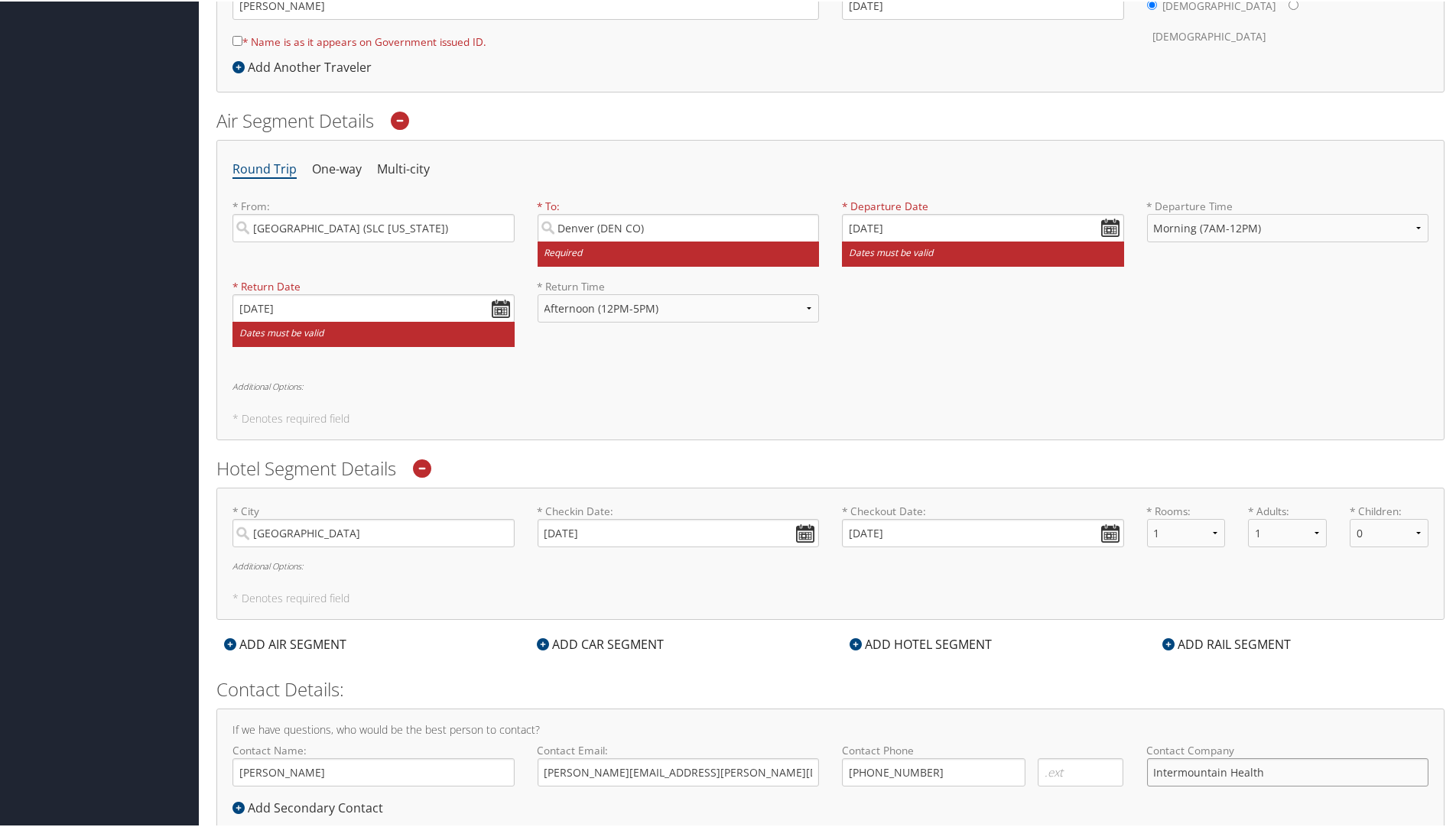
scroll to position [458, 0]
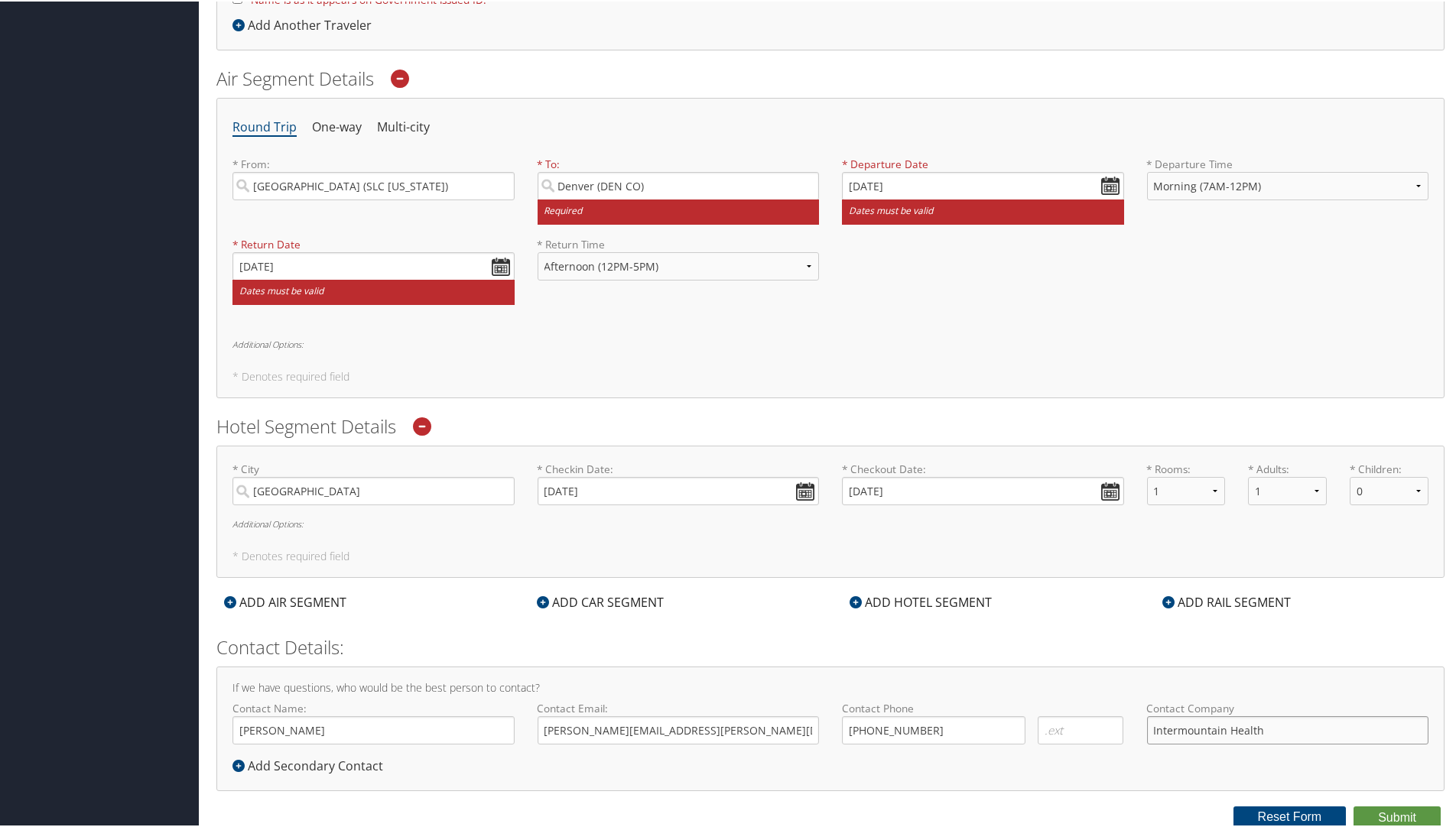
type input "Intermountain Health"
click at [991, 359] on div "Round Trip One-way Multi-city * From: [GEOGRAPHIC_DATA] ([GEOGRAPHIC_DATA] [US_…" at bounding box center [830, 246] width 1228 height 301
click at [1388, 810] on button "Submit" at bounding box center [1397, 815] width 87 height 23
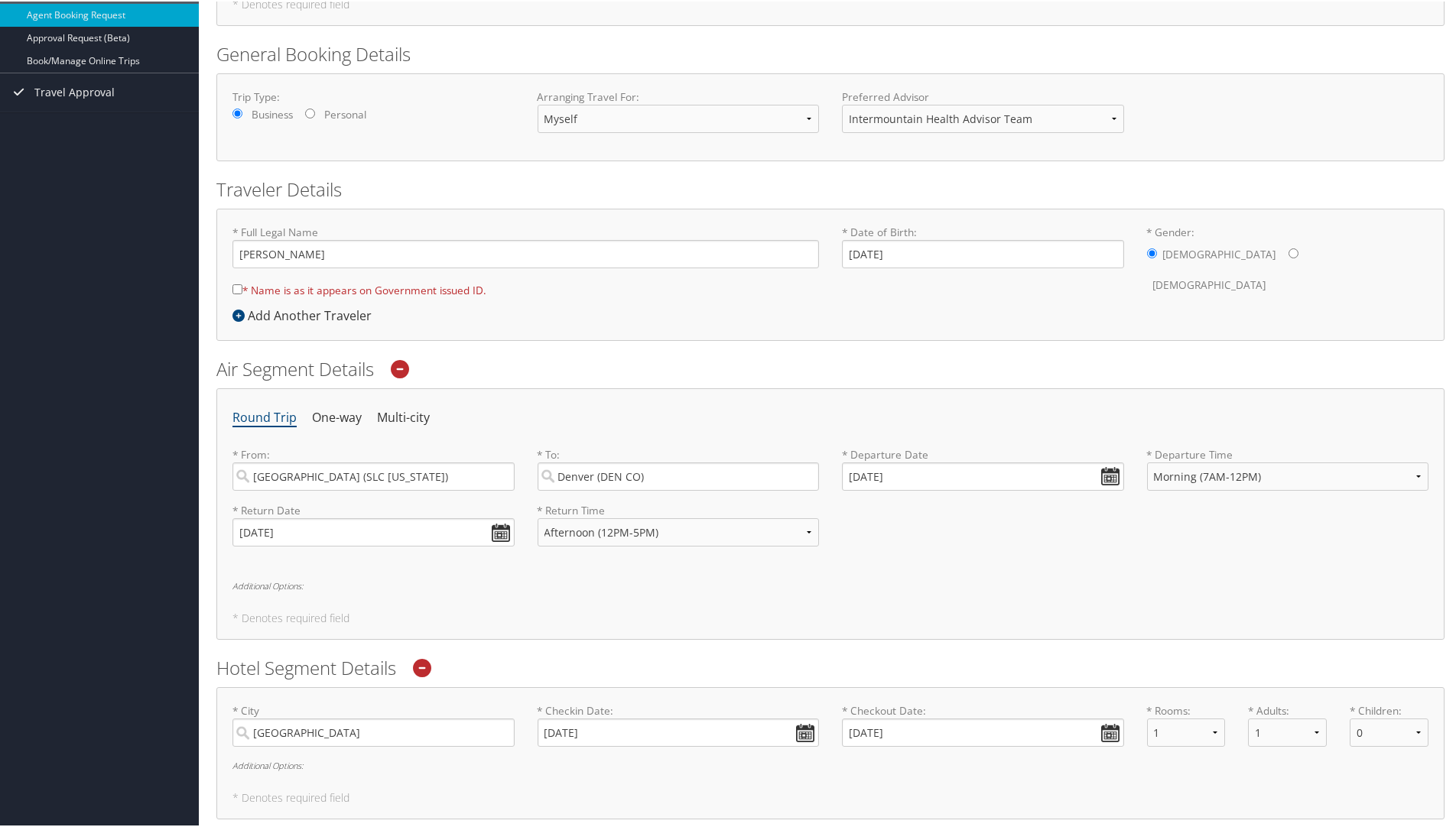
scroll to position [105, 0]
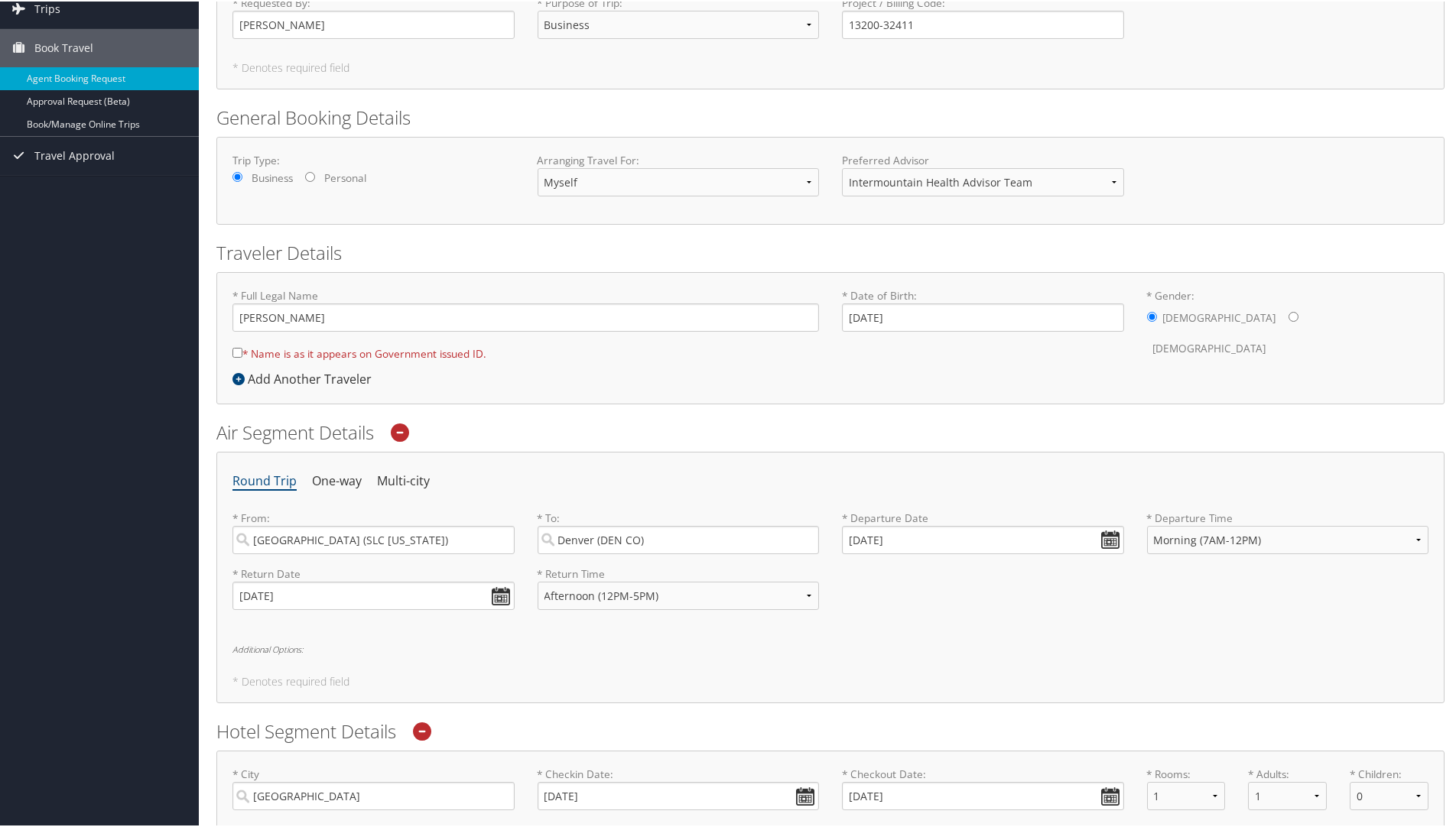
click at [238, 350] on input "* Name is as it appears on Government issued ID." at bounding box center [238, 351] width 10 height 10
checkbox input "true"
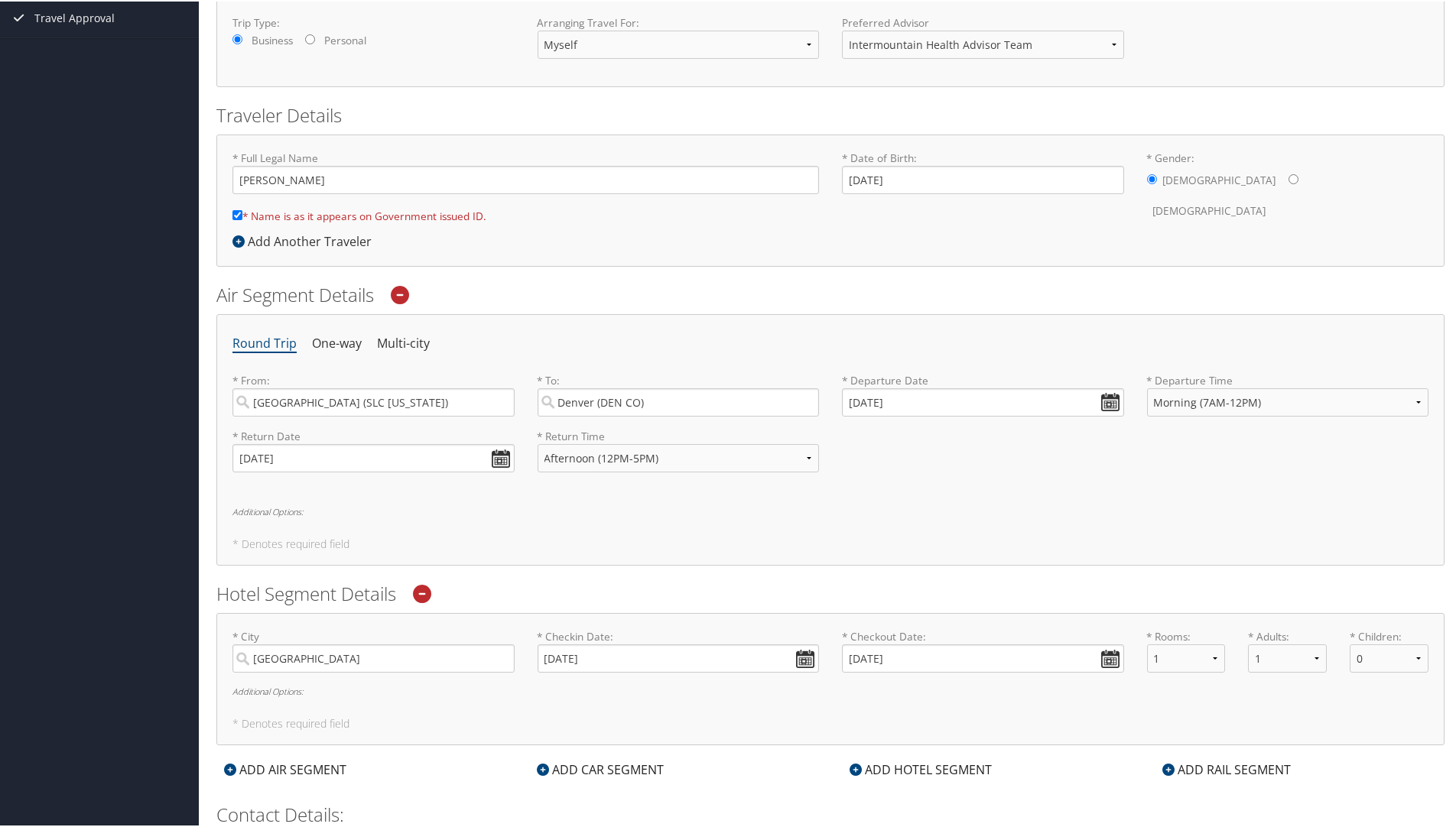
scroll to position [410, 0]
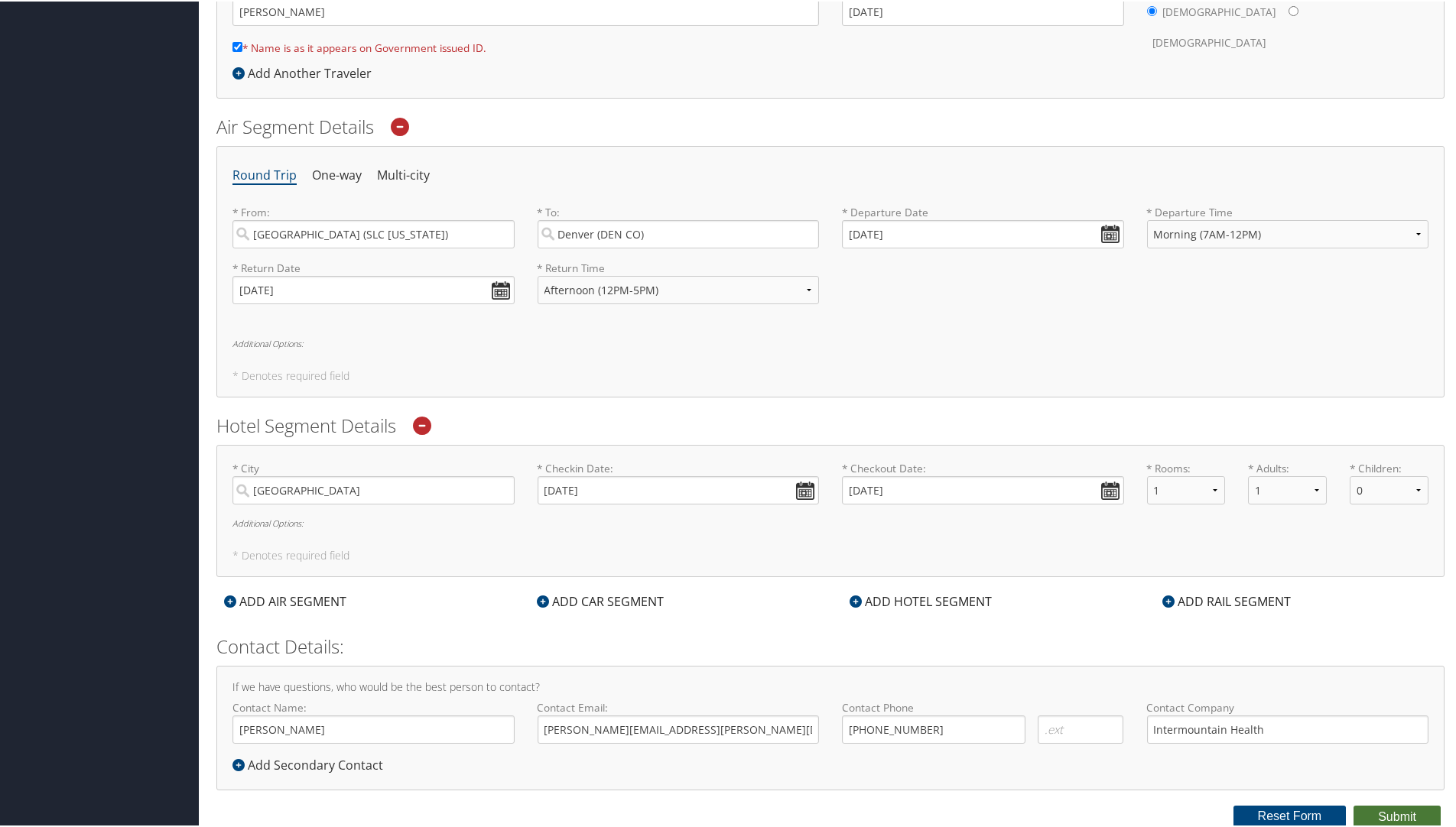
click at [1400, 811] on button "Submit" at bounding box center [1397, 815] width 87 height 23
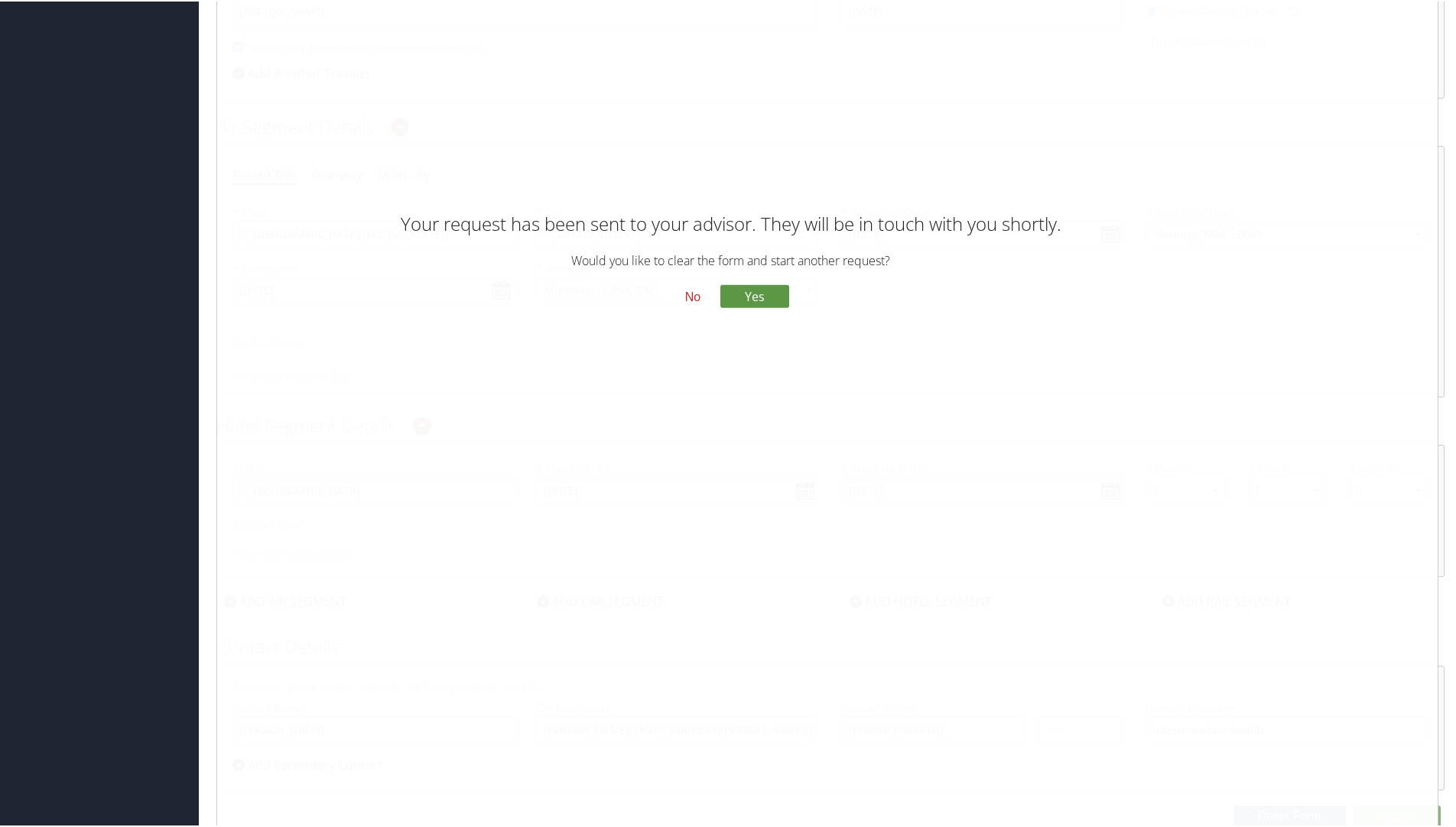
click at [694, 296] on button "No" at bounding box center [693, 295] width 39 height 26
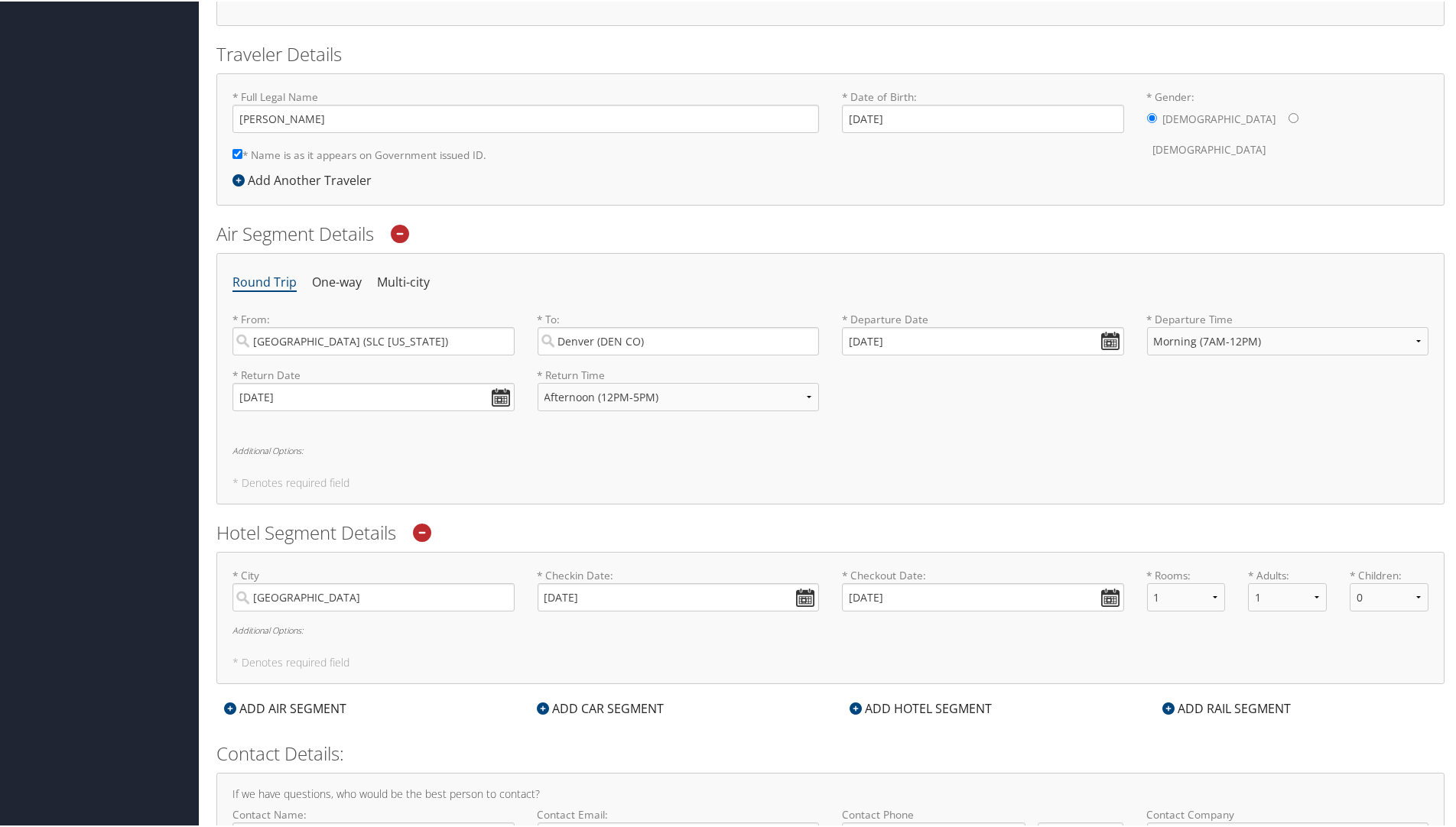
scroll to position [0, 0]
